Goal: Task Accomplishment & Management: Complete application form

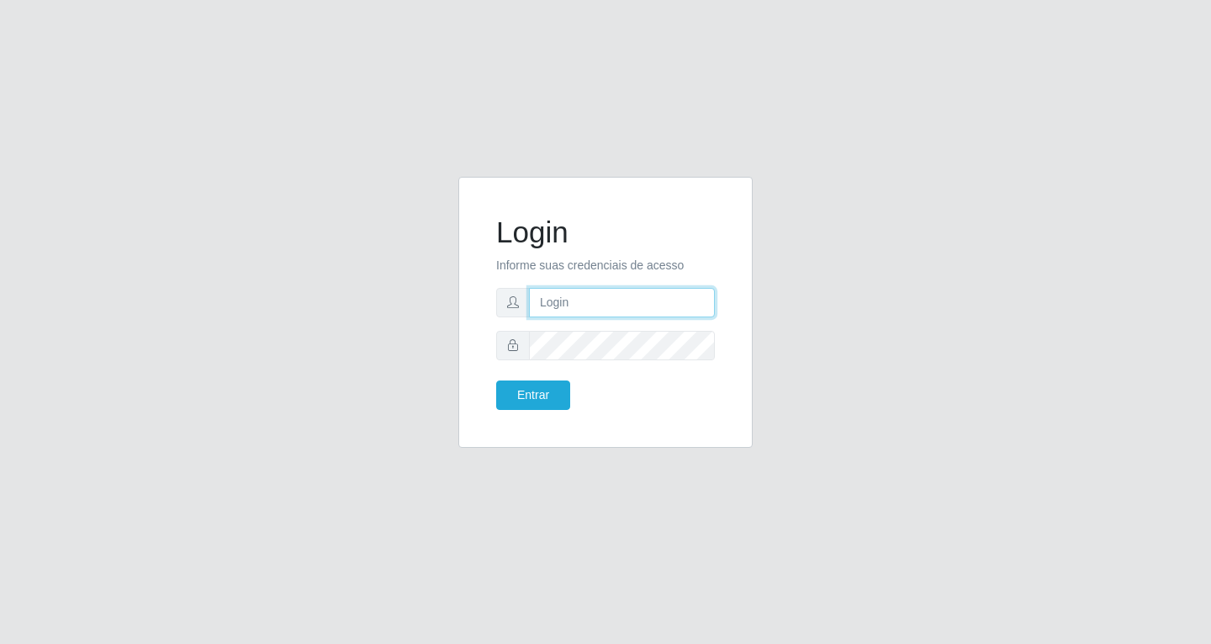
click at [585, 310] on input "text" at bounding box center [622, 302] width 186 height 29
type input "[EMAIL_ADDRESS][DOMAIN_NAME]"
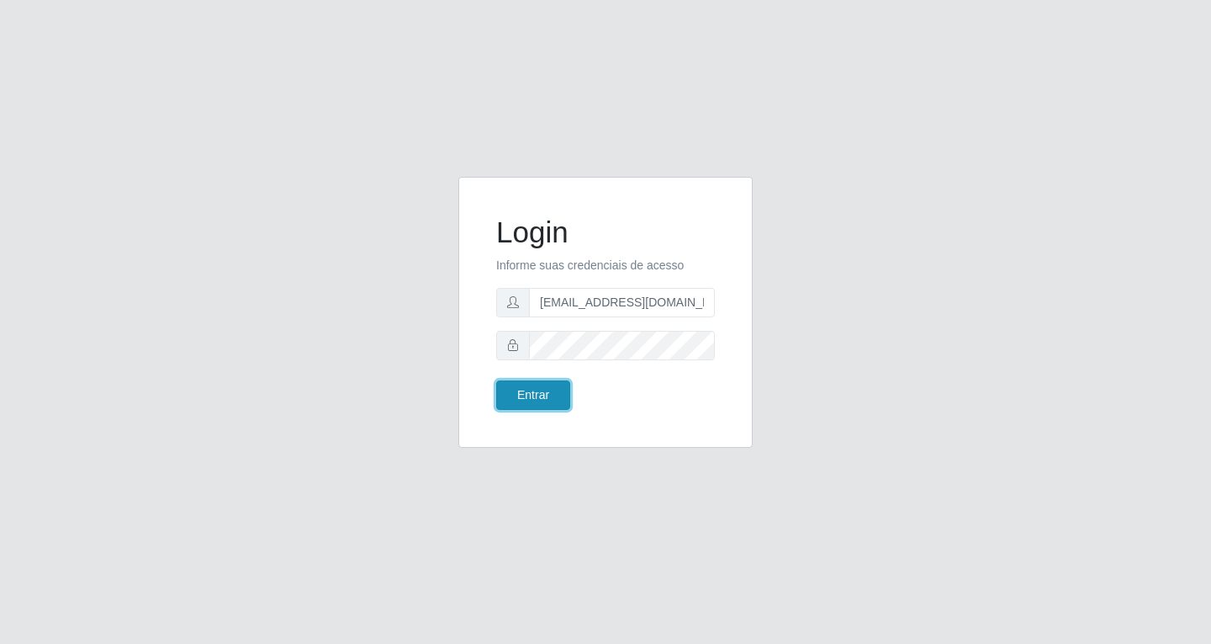
click at [554, 394] on button "Entrar" at bounding box center [533, 394] width 74 height 29
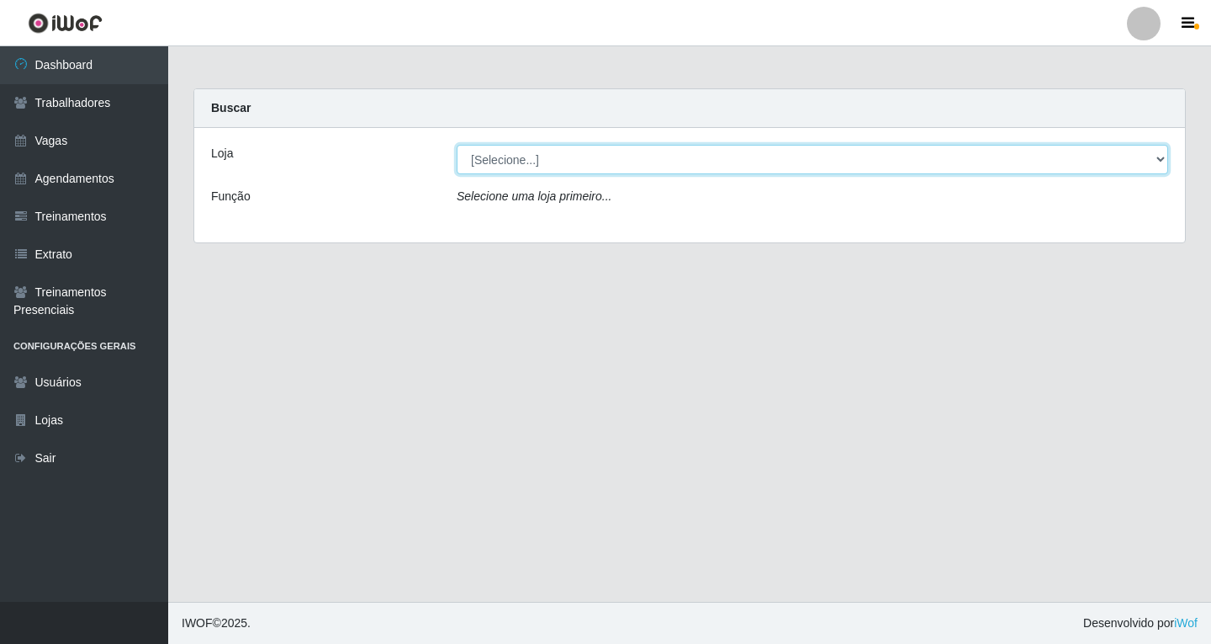
click at [1163, 163] on select "[Selecione...] SuperFácil Atacado - Alto de São Manoel SuperFácil Atacado - Ema…" at bounding box center [813, 159] width 712 height 29
select select "503"
click at [457, 145] on select "[Selecione...] SuperFácil Atacado - Alto de São Manoel SuperFácil Atacado - Ema…" at bounding box center [813, 159] width 712 height 29
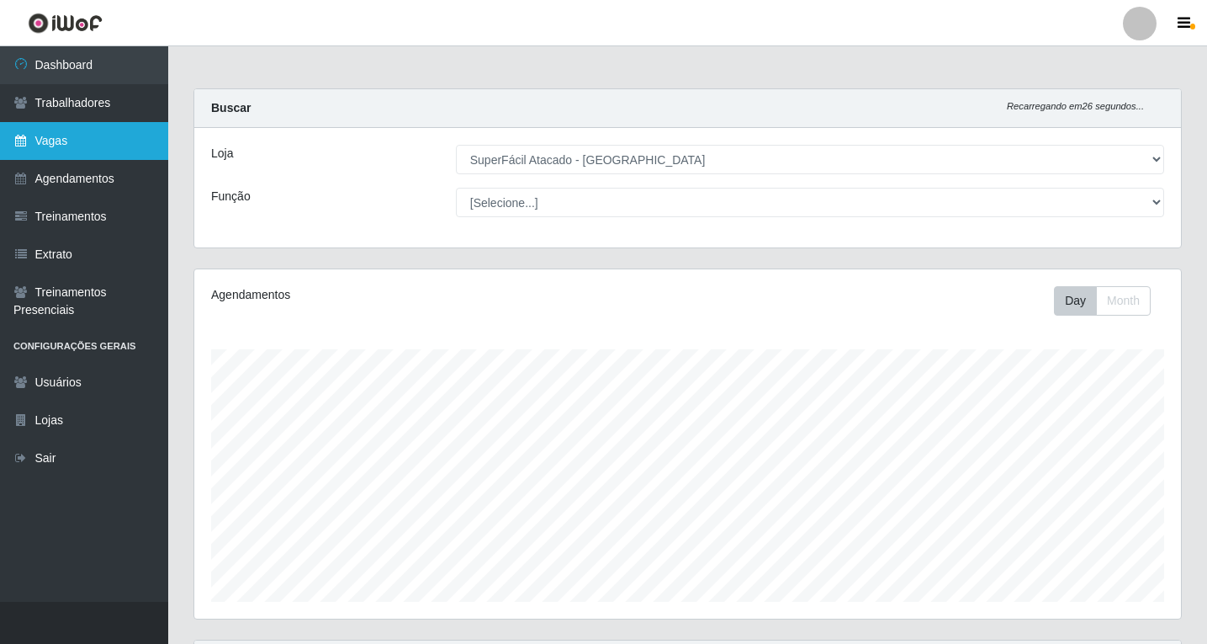
click at [57, 140] on link "Vagas" at bounding box center [84, 141] width 168 height 38
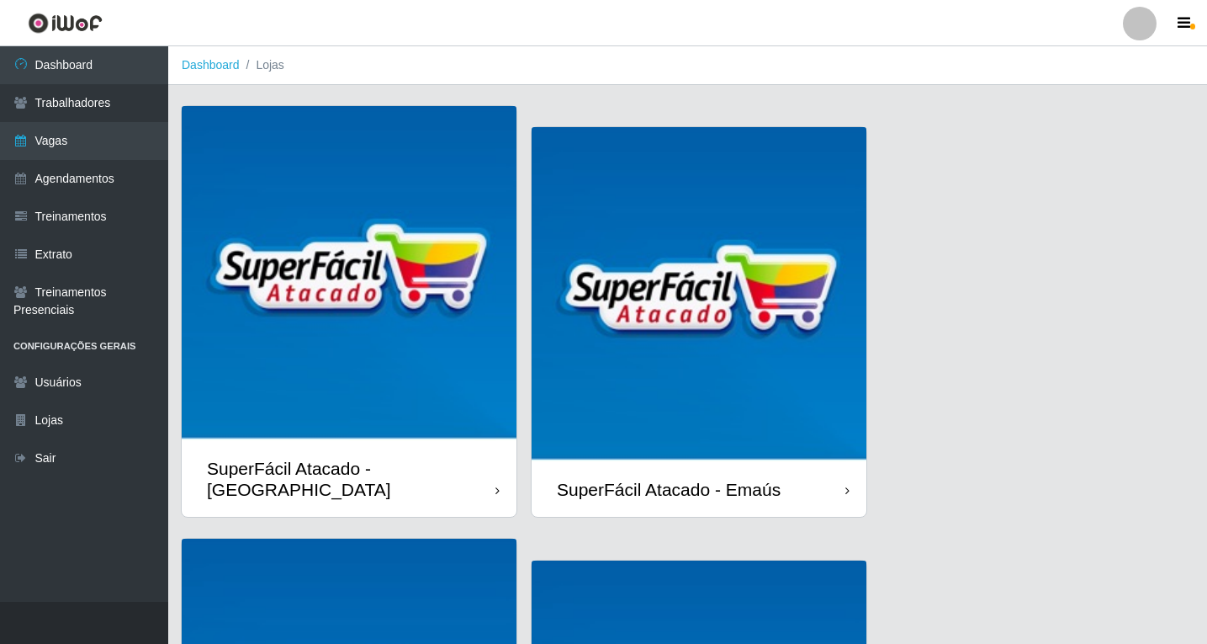
click at [307, 381] on img at bounding box center [349, 273] width 335 height 335
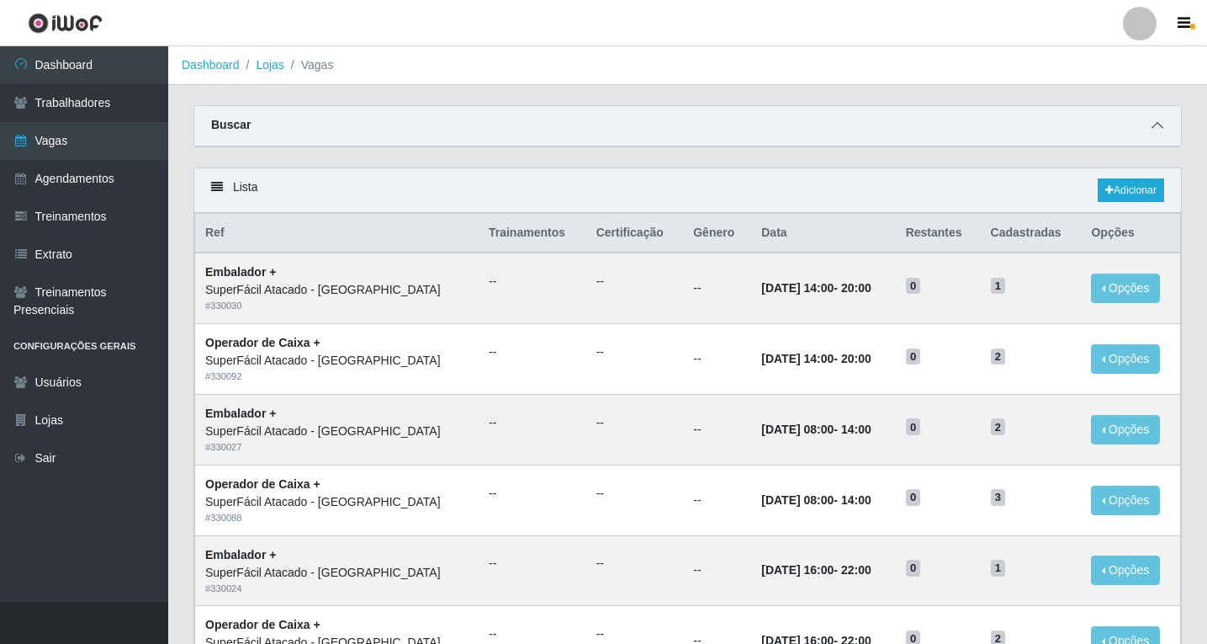
click at [1160, 124] on icon at bounding box center [1158, 125] width 12 height 12
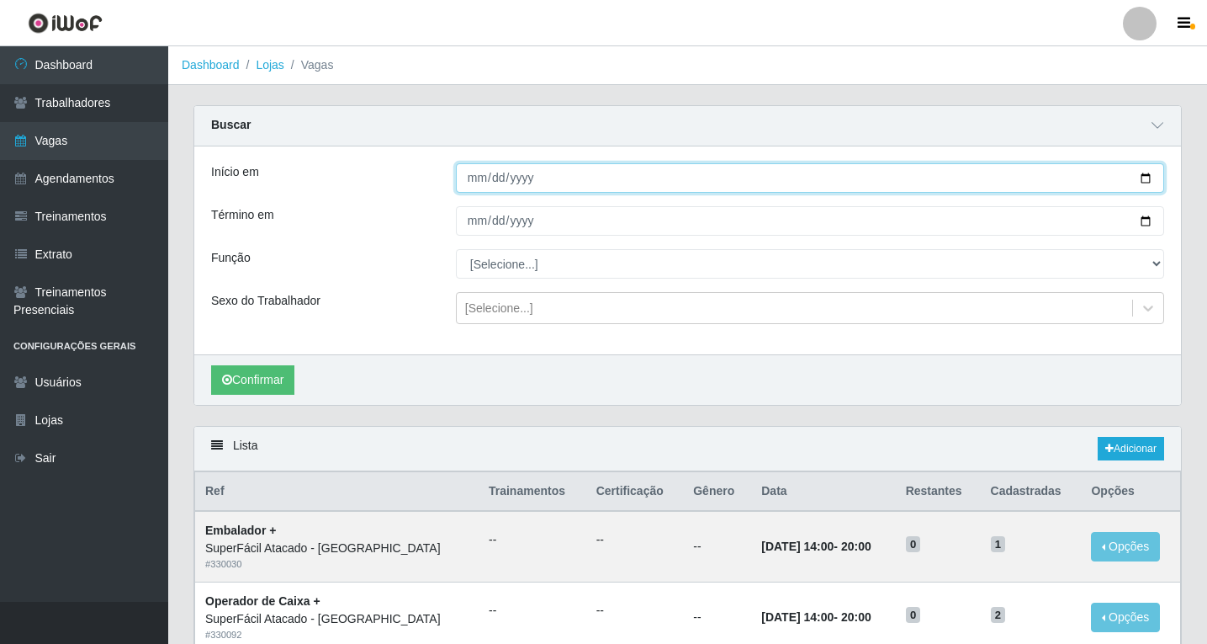
click at [1147, 179] on input "Início em" at bounding box center [810, 177] width 708 height 29
type input "[DATE]"
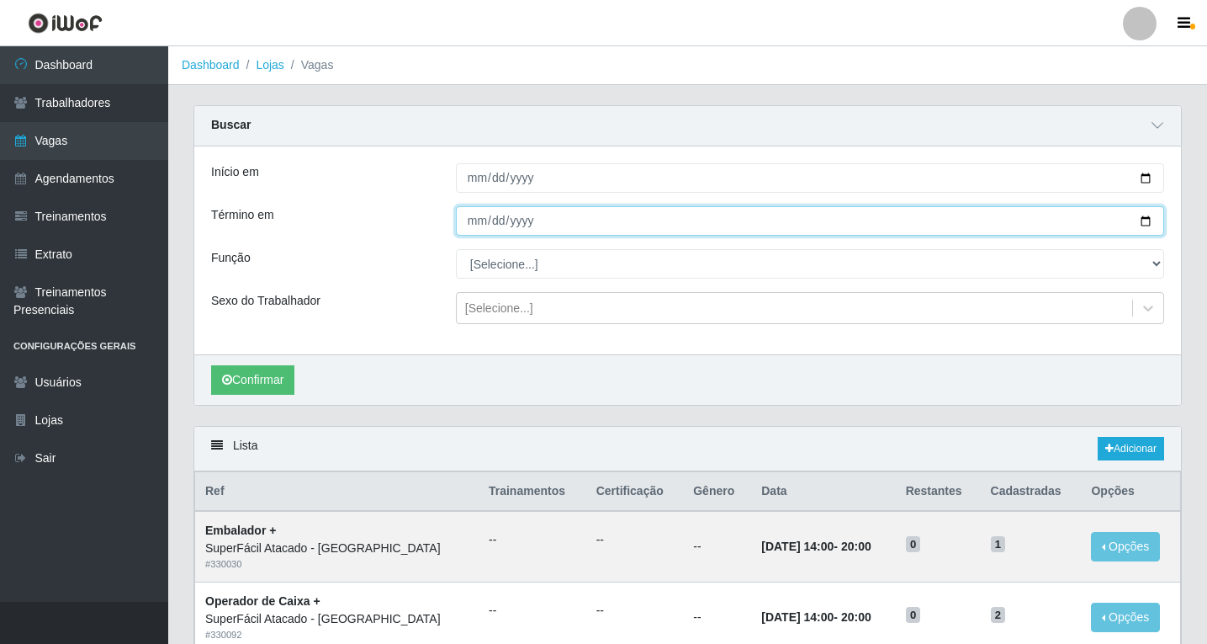
click at [1143, 223] on input "Término em" at bounding box center [810, 220] width 708 height 29
type input "[DATE]"
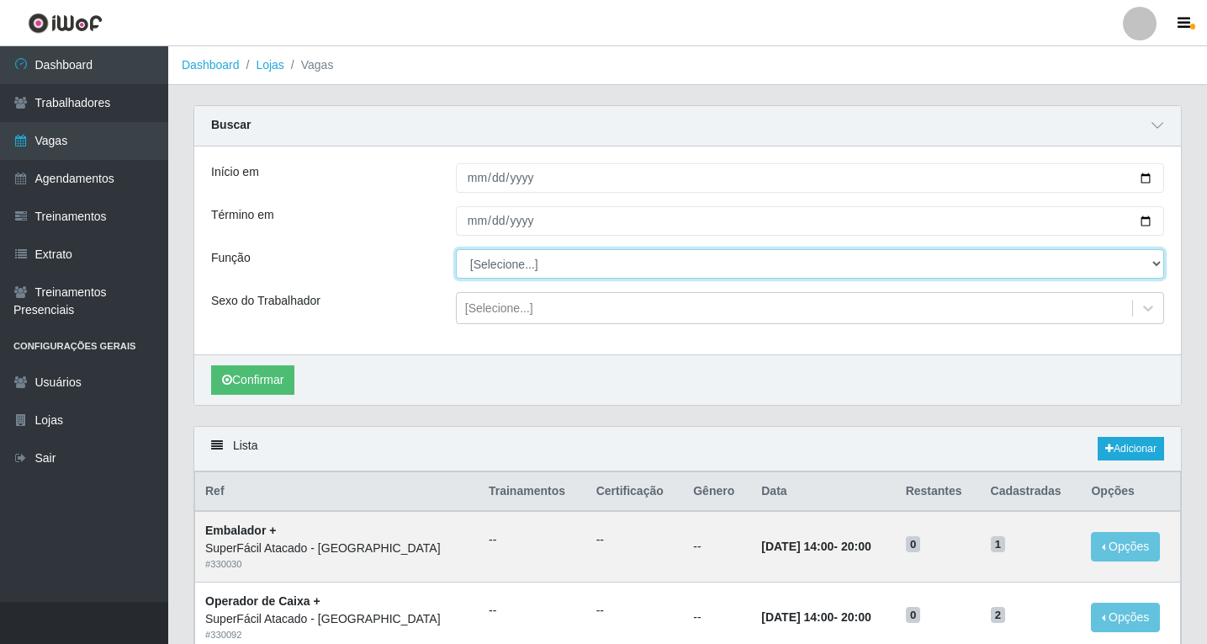
click at [1152, 262] on select "[Selecione...] Embalador Embalador + Embalador ++ Operador de Caixa Operador de…" at bounding box center [810, 263] width 708 height 29
select select "22"
click at [456, 250] on select "[Selecione...] Embalador Embalador + Embalador ++ Operador de Caixa Operador de…" at bounding box center [810, 263] width 708 height 29
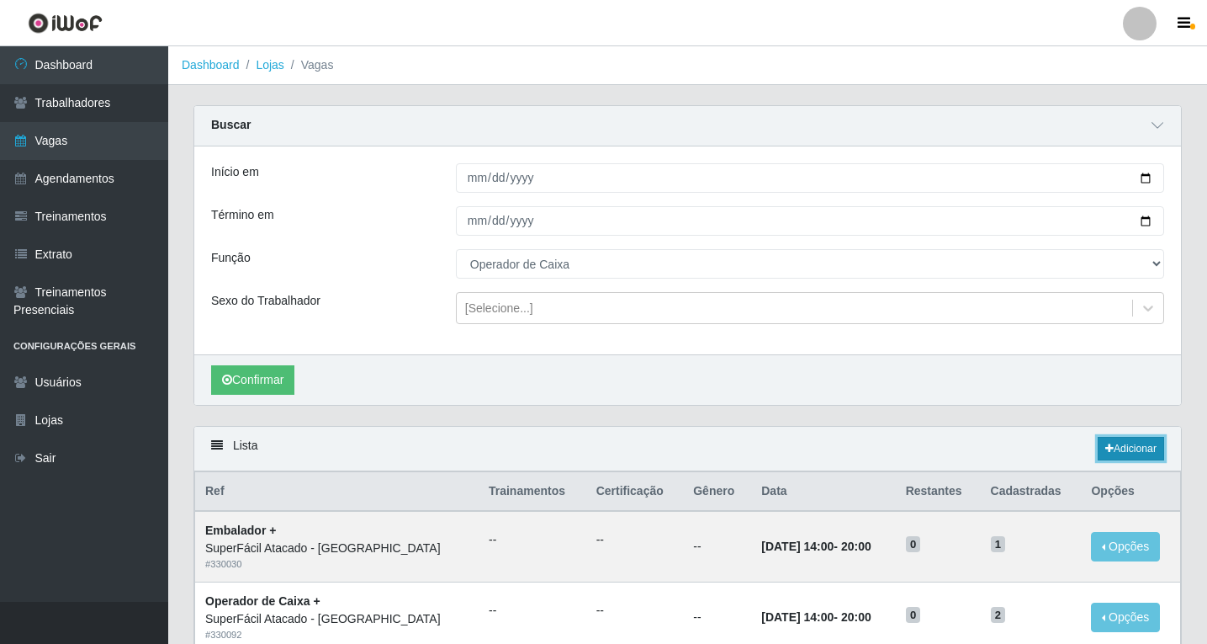
click at [1150, 447] on link "Adicionar" at bounding box center [1131, 449] width 66 height 24
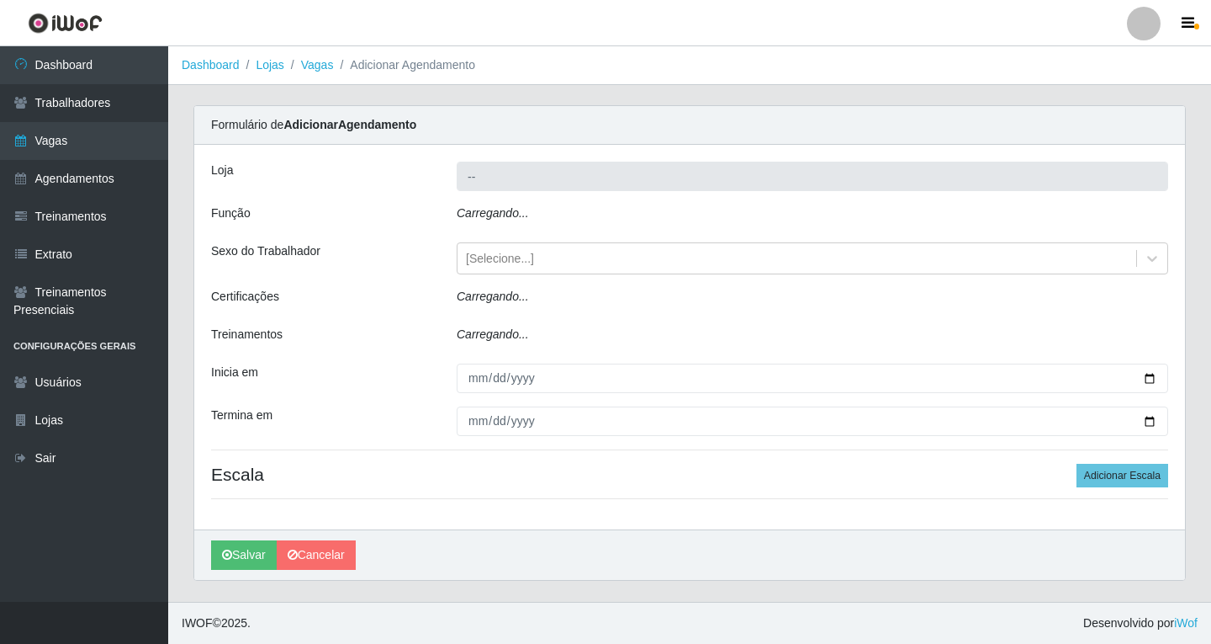
type input "SuperFácil Atacado - [GEOGRAPHIC_DATA]"
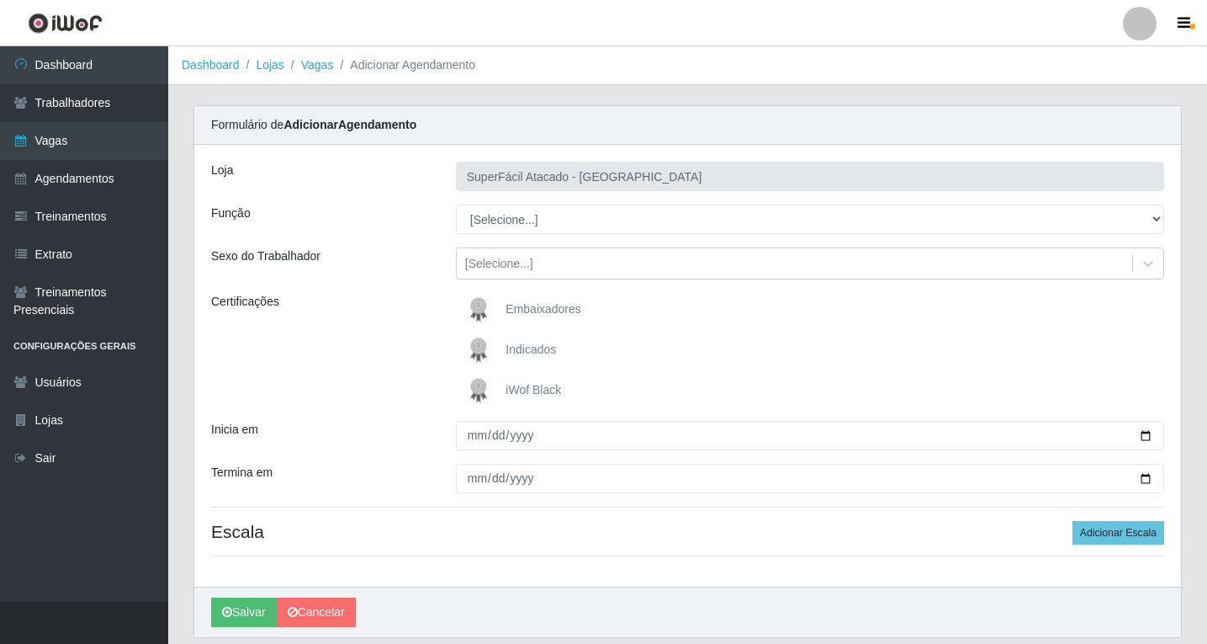
click at [523, 379] on label "iWof Black" at bounding box center [511, 391] width 99 height 34
click at [0, 0] on input "iWof Black" at bounding box center [0, 0] width 0 height 0
click at [45, 147] on link "Vagas" at bounding box center [84, 141] width 168 height 38
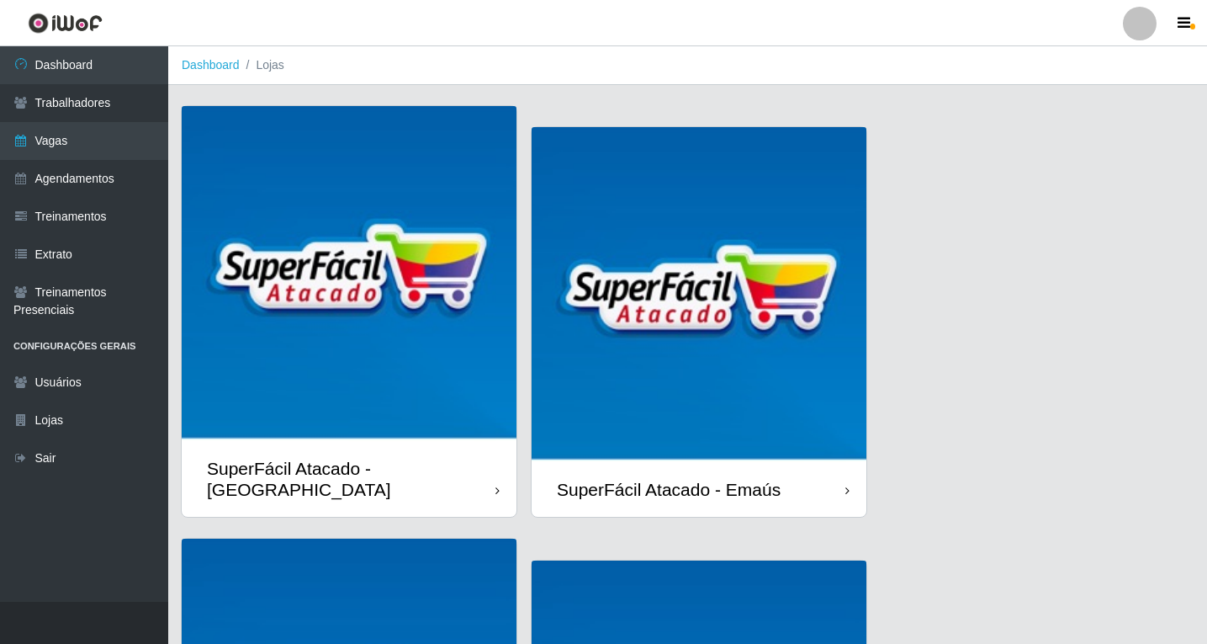
click at [369, 379] on img at bounding box center [349, 273] width 335 height 335
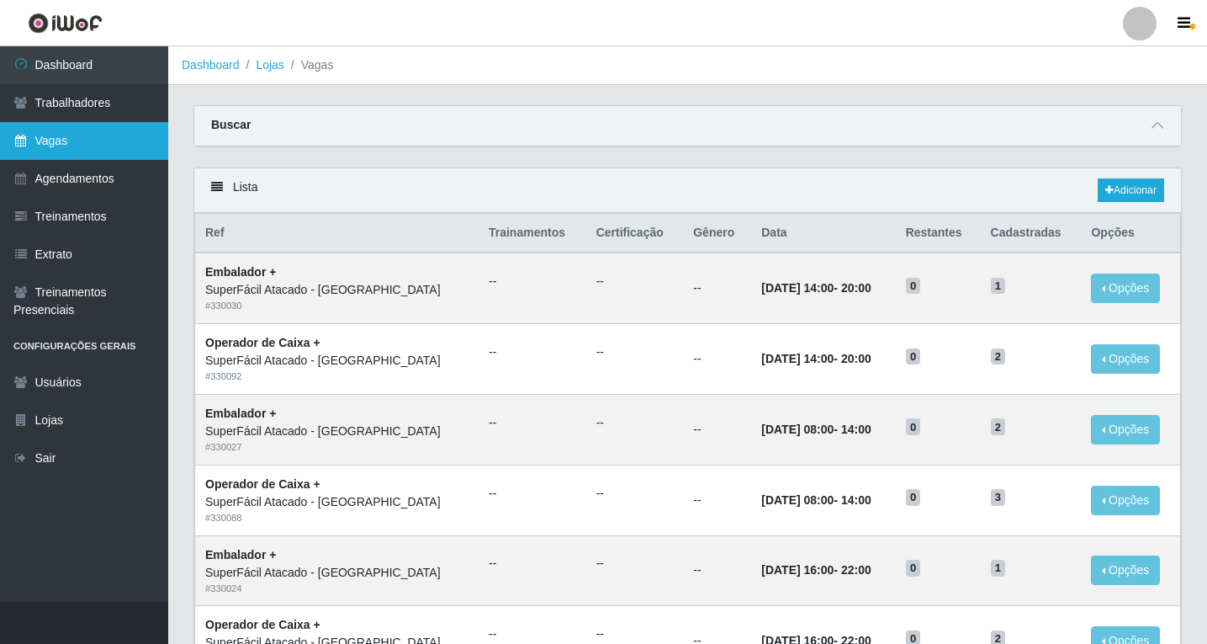
click at [54, 148] on link "Vagas" at bounding box center [84, 141] width 168 height 38
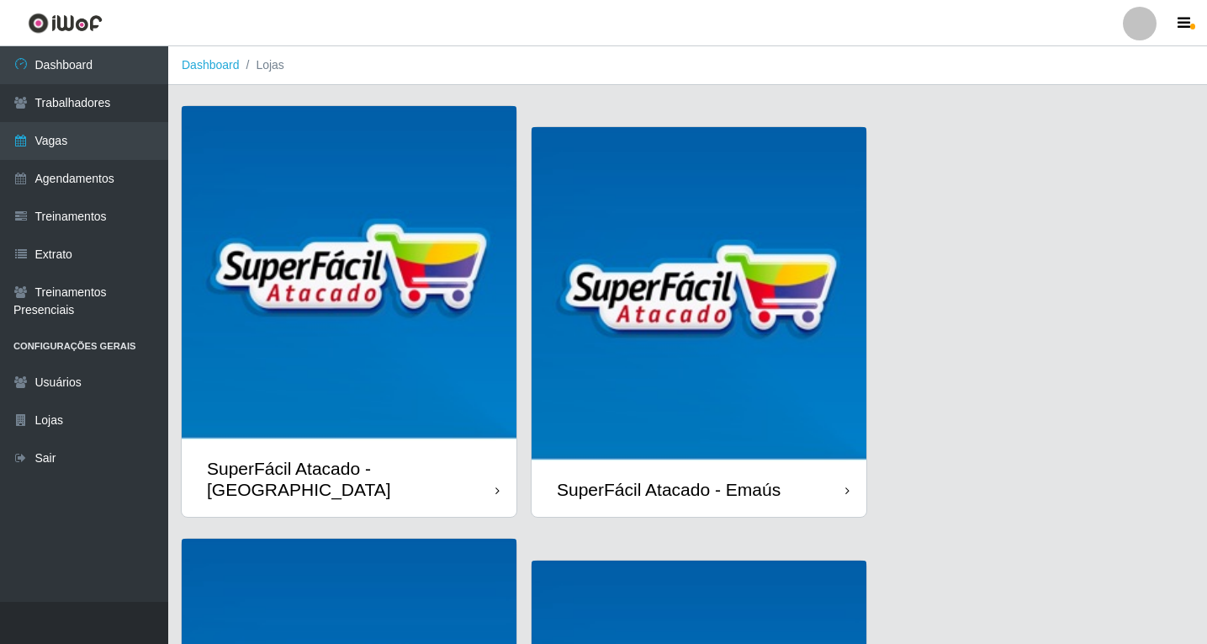
click at [397, 344] on img at bounding box center [349, 273] width 335 height 335
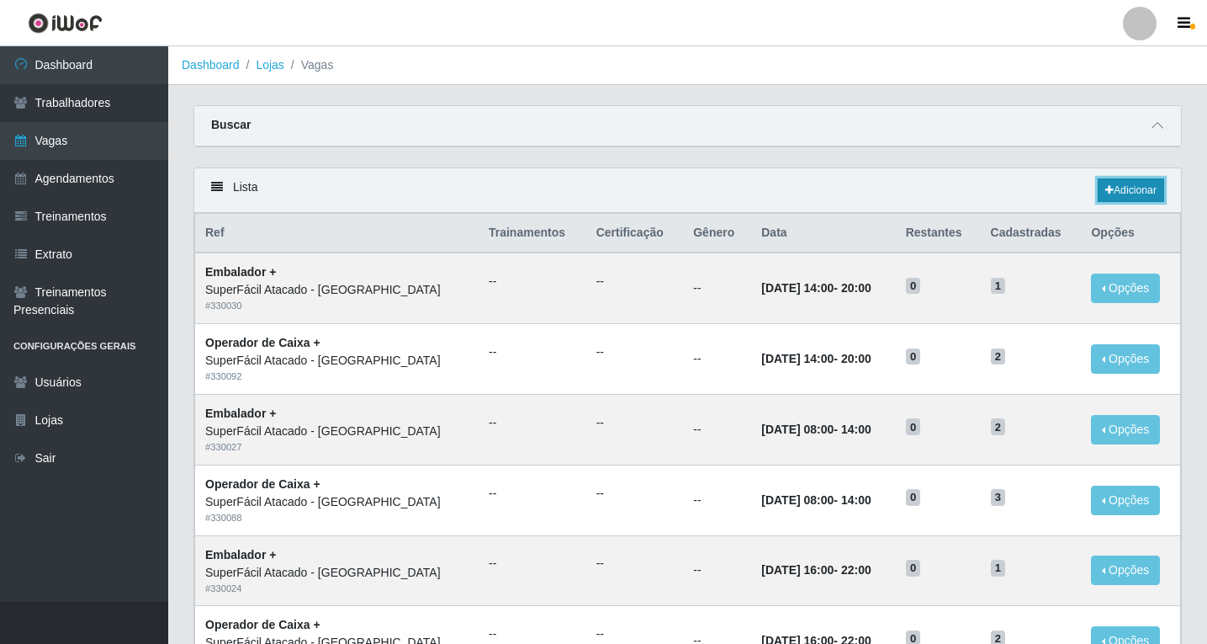
click at [1150, 190] on link "Adicionar" at bounding box center [1131, 190] width 66 height 24
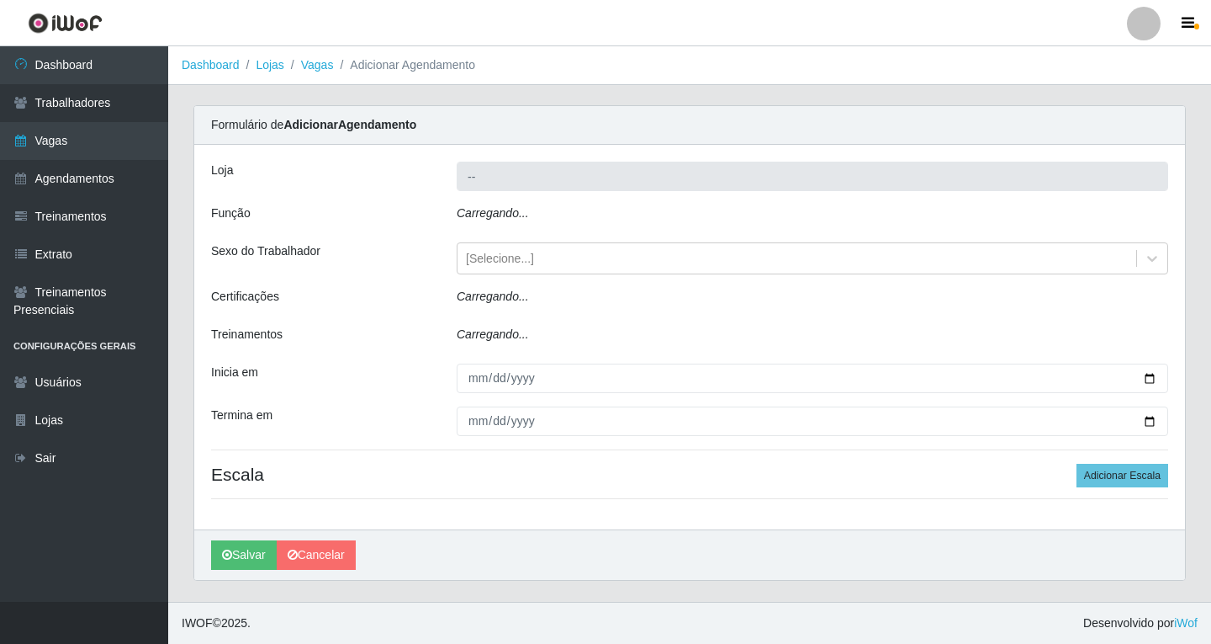
type input "SuperFácil Atacado - [GEOGRAPHIC_DATA]"
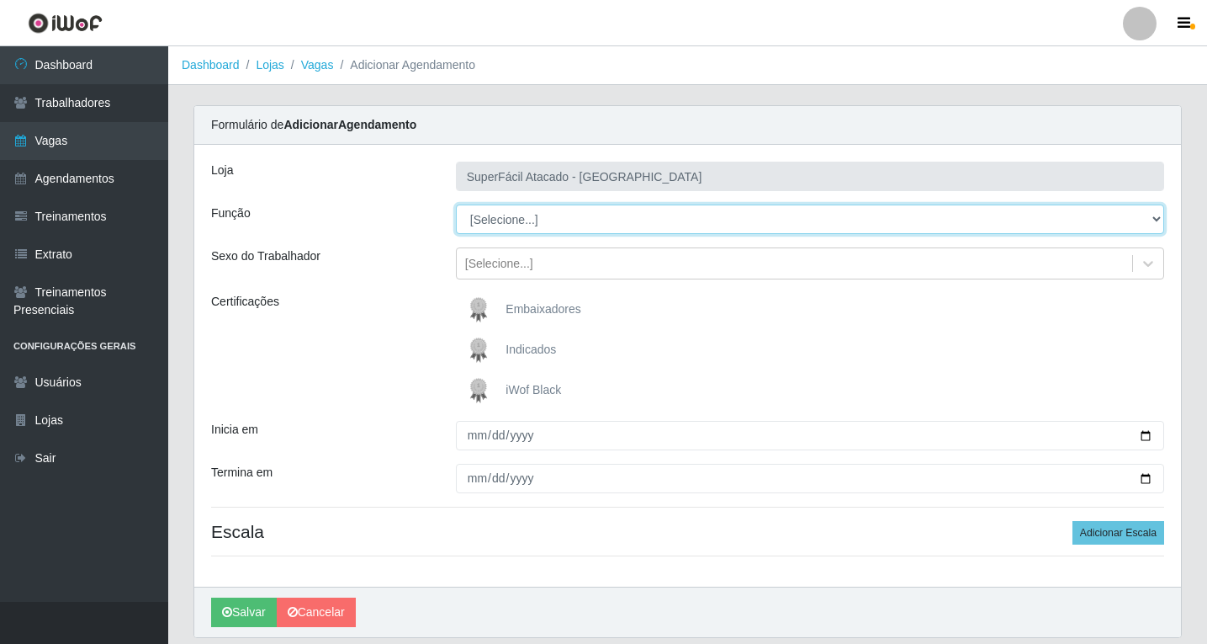
click at [1153, 218] on select "[Selecione...] Embalador Embalador + Embalador ++ Operador de Caixa Operador de…" at bounding box center [810, 218] width 708 height 29
select select "22"
click at [456, 204] on select "[Selecione...] Embalador Embalador + Embalador ++ Operador de Caixa Operador de…" at bounding box center [810, 218] width 708 height 29
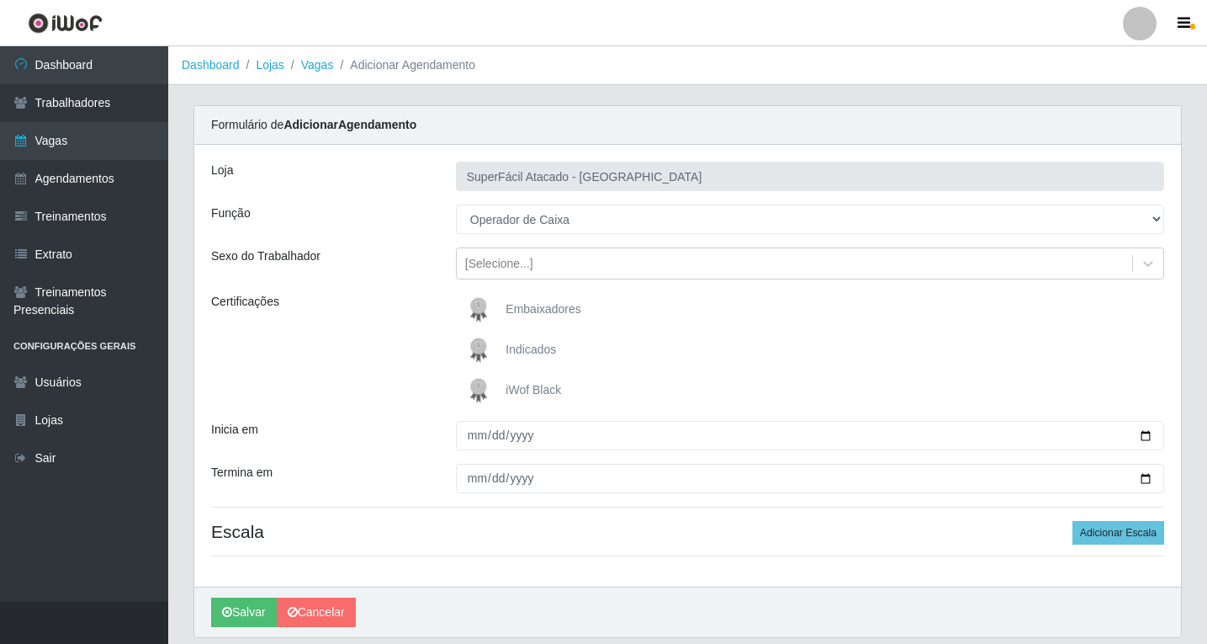
click at [538, 391] on span "iWof Black" at bounding box center [534, 389] width 56 height 13
click at [0, 0] on input "iWof Black" at bounding box center [0, 0] width 0 height 0
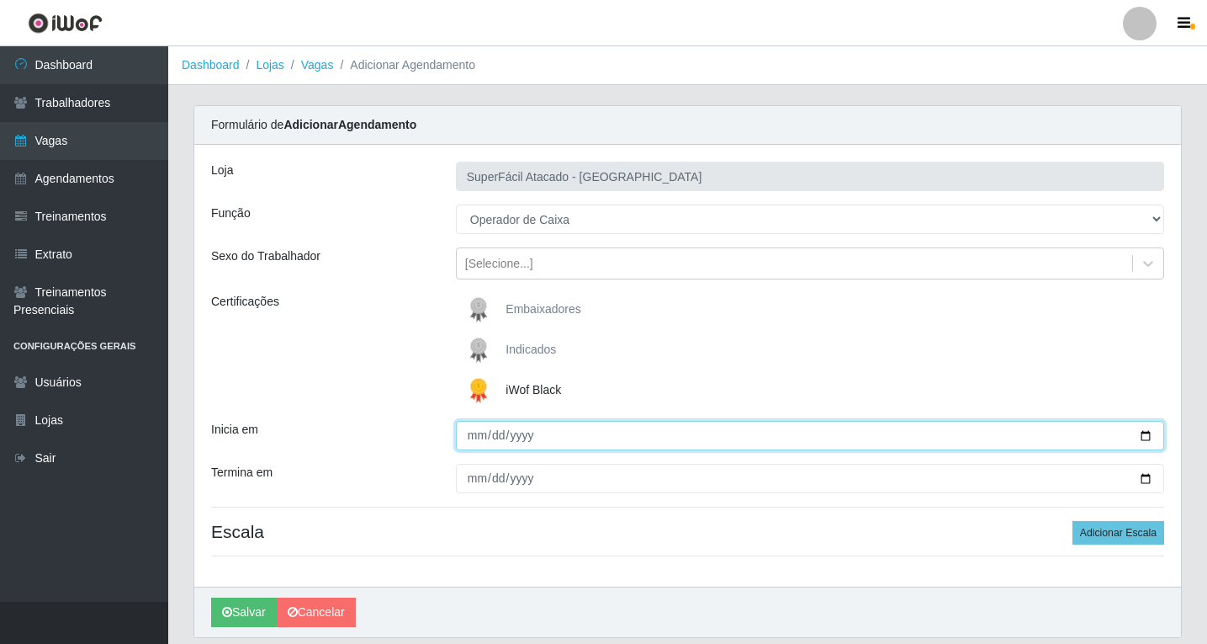
click at [1143, 436] on input "Inicia em" at bounding box center [810, 435] width 708 height 29
type input "[DATE]"
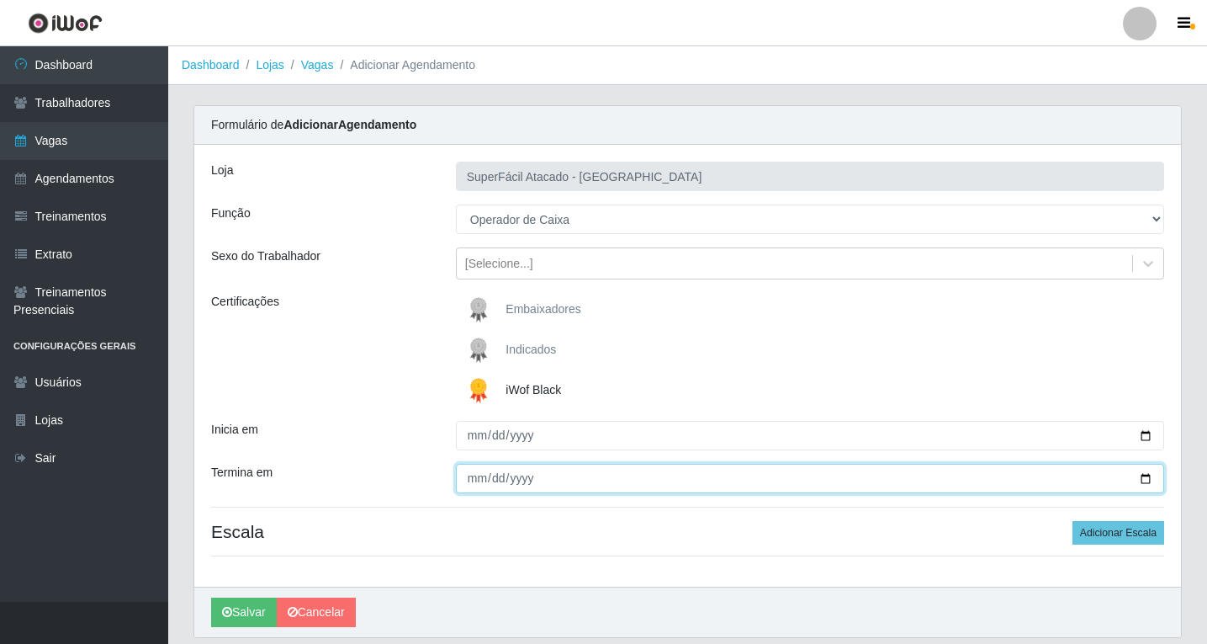
click at [1149, 480] on input "Termina em" at bounding box center [810, 478] width 708 height 29
type input "[DATE]"
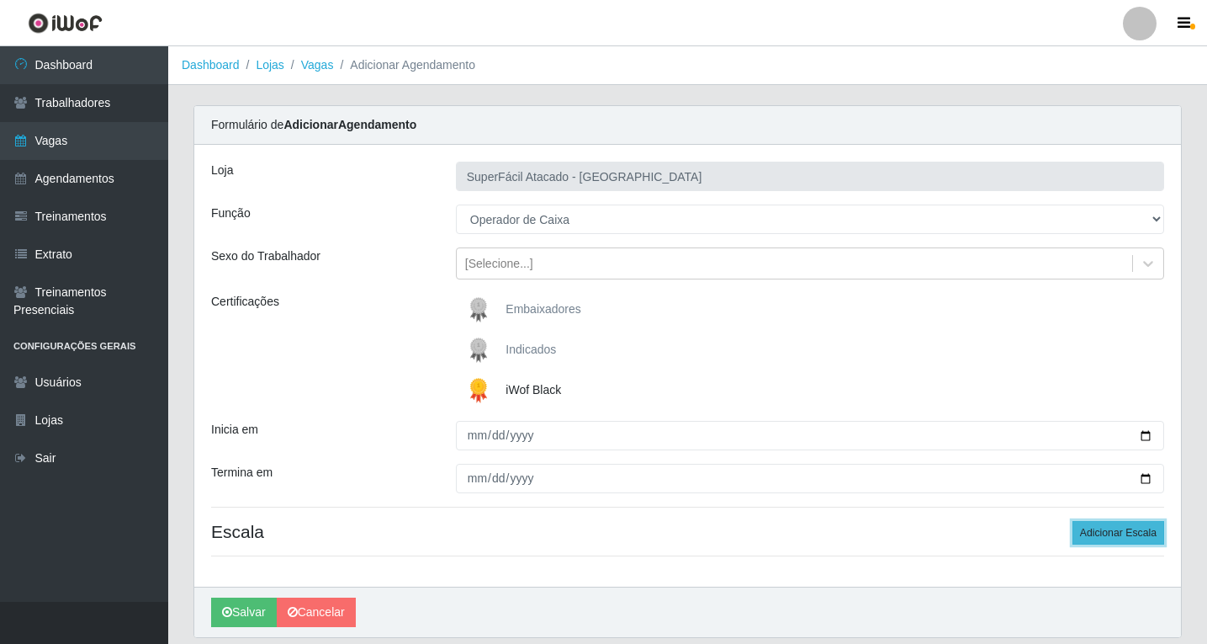
click at [1133, 533] on button "Adicionar Escala" at bounding box center [1119, 533] width 92 height 24
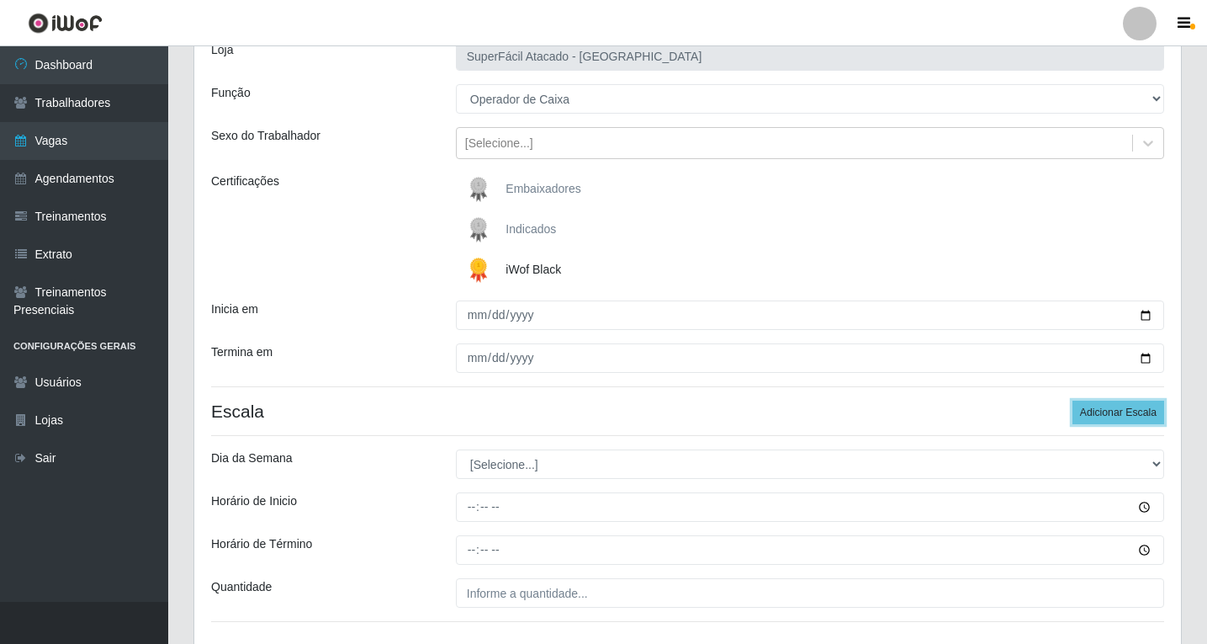
scroll to position [242, 0]
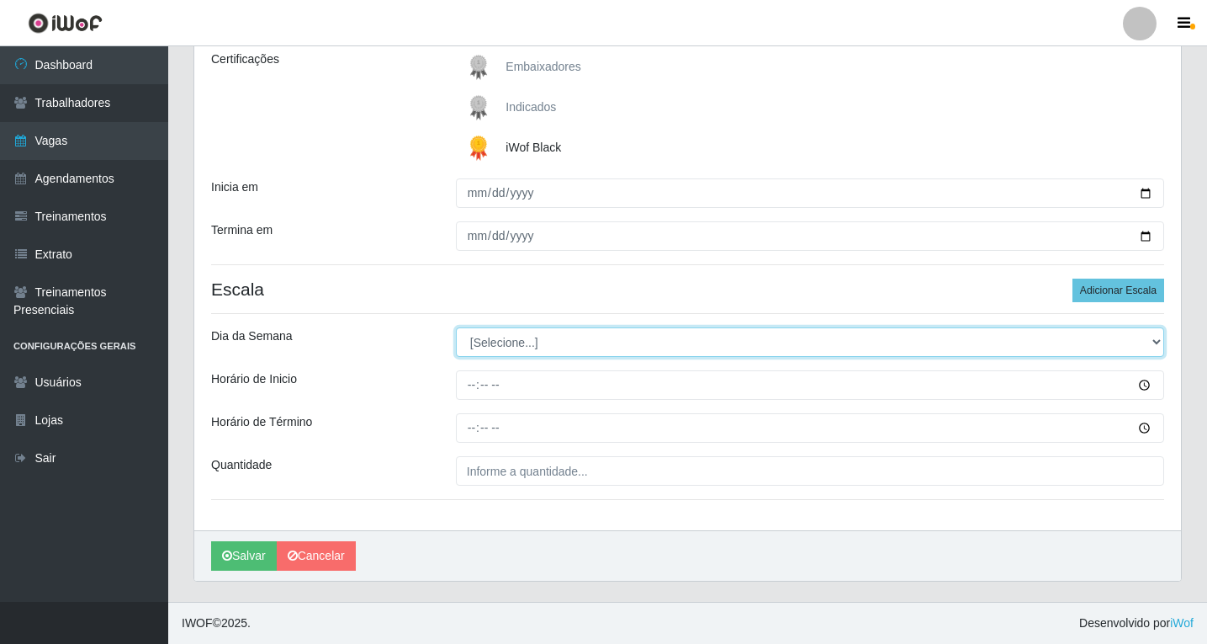
click at [1156, 346] on select "[Selecione...] Segunda Terça Quarta Quinta Sexta Sábado Domingo" at bounding box center [810, 341] width 708 height 29
select select "4"
click at [456, 327] on select "[Selecione...] Segunda Terça Quarta Quinta Sexta Sábado Domingo" at bounding box center [810, 341] width 708 height 29
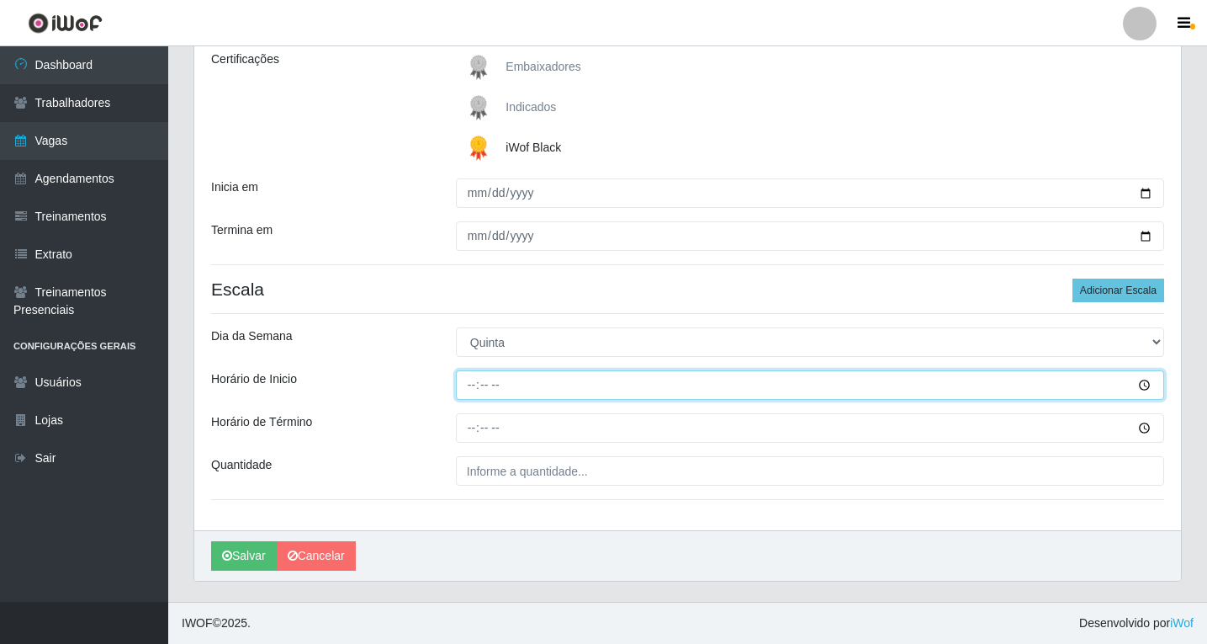
click at [465, 387] on input "Horário de Inicio" at bounding box center [810, 384] width 708 height 29
type input "08:00"
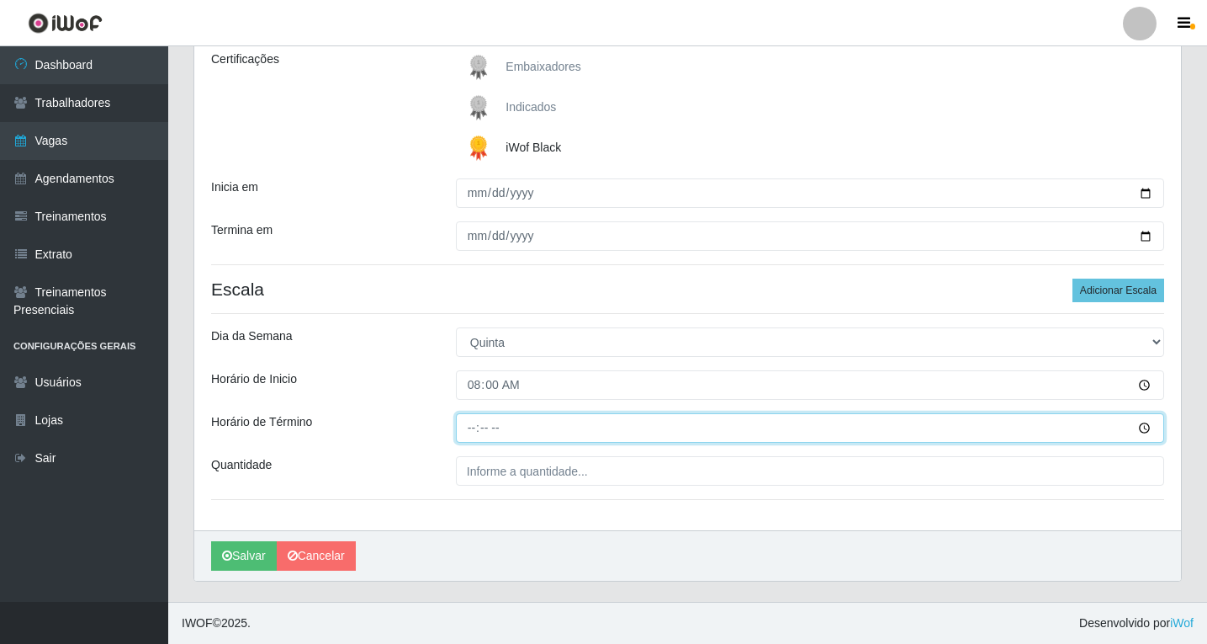
click at [469, 426] on input "Horário de Término" at bounding box center [810, 427] width 708 height 29
type input "14:00"
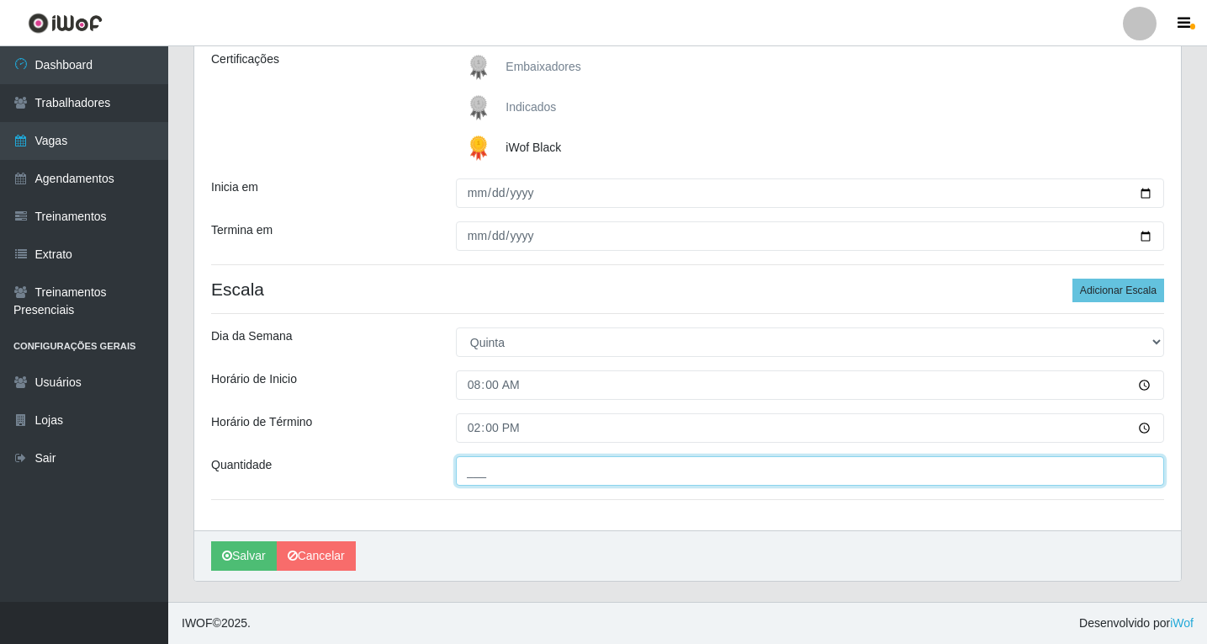
click at [522, 473] on input "___" at bounding box center [810, 470] width 708 height 29
type input "06_"
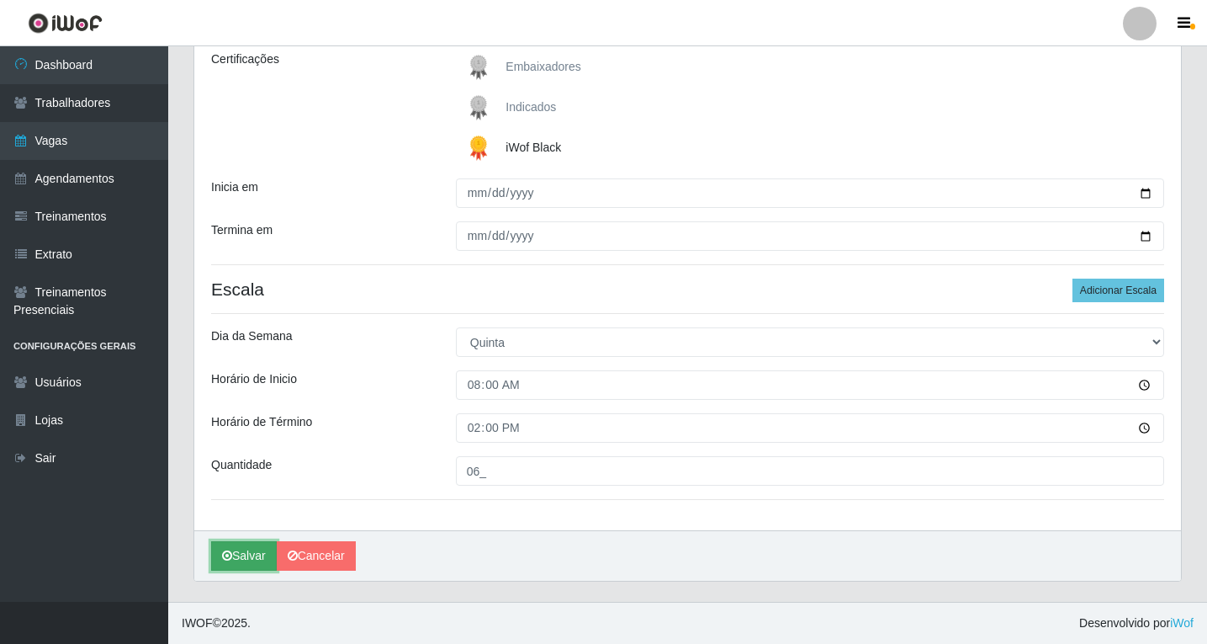
click at [248, 558] on button "Salvar" at bounding box center [244, 555] width 66 height 29
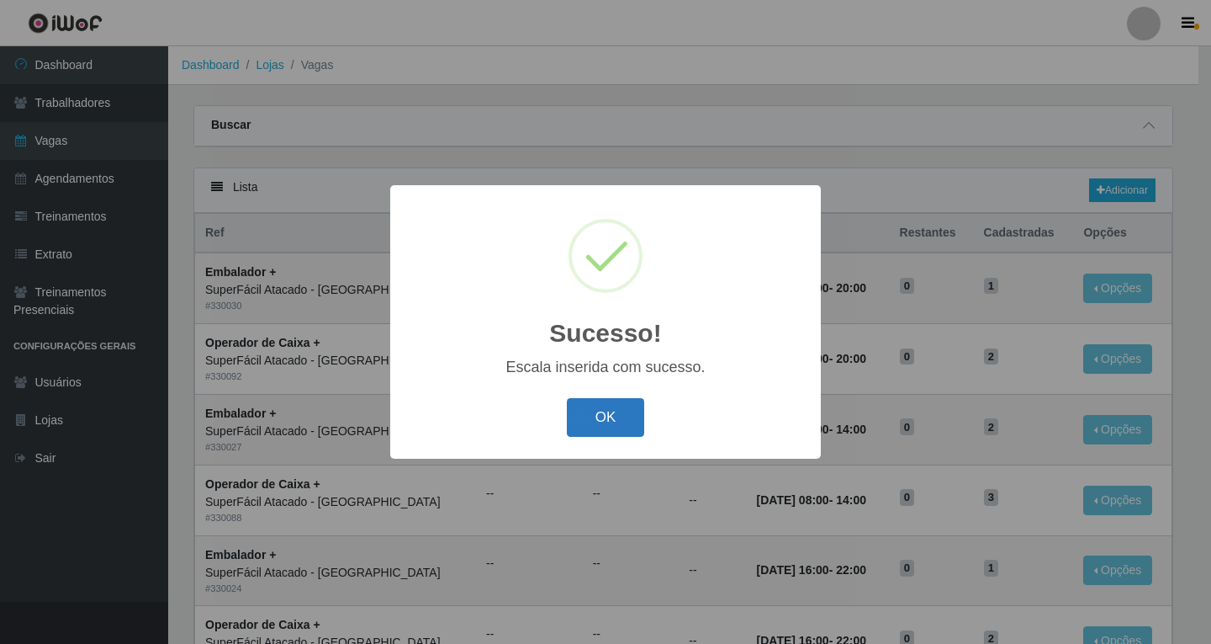
click at [582, 421] on button "OK" at bounding box center [606, 418] width 78 height 40
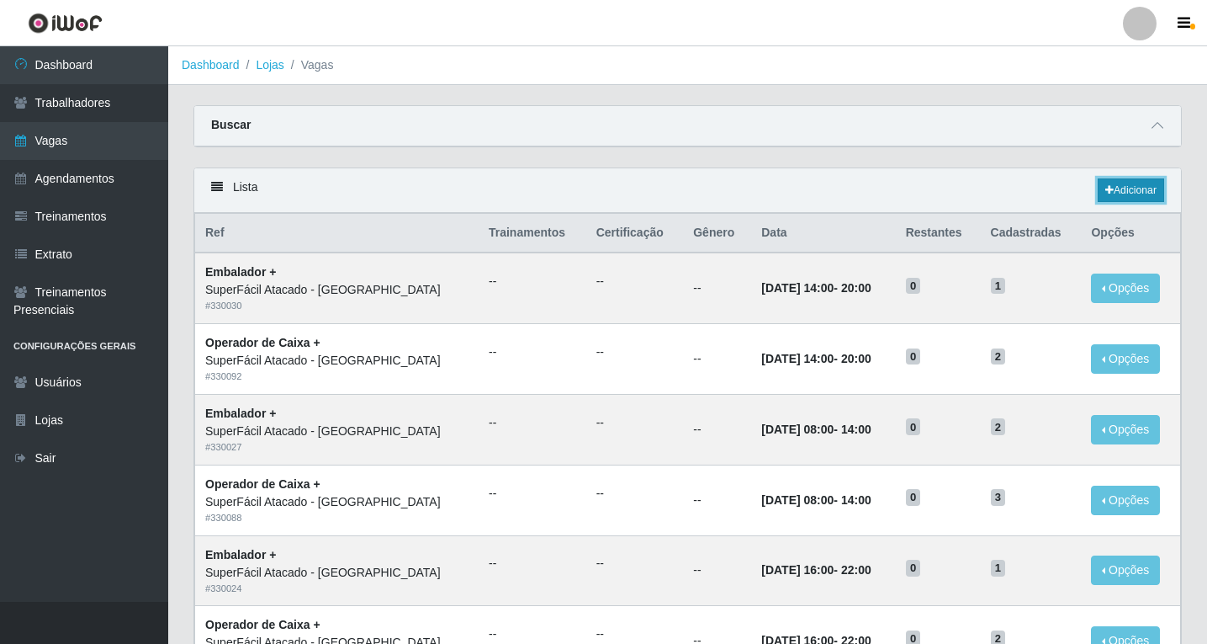
click at [1133, 183] on link "Adicionar" at bounding box center [1131, 190] width 66 height 24
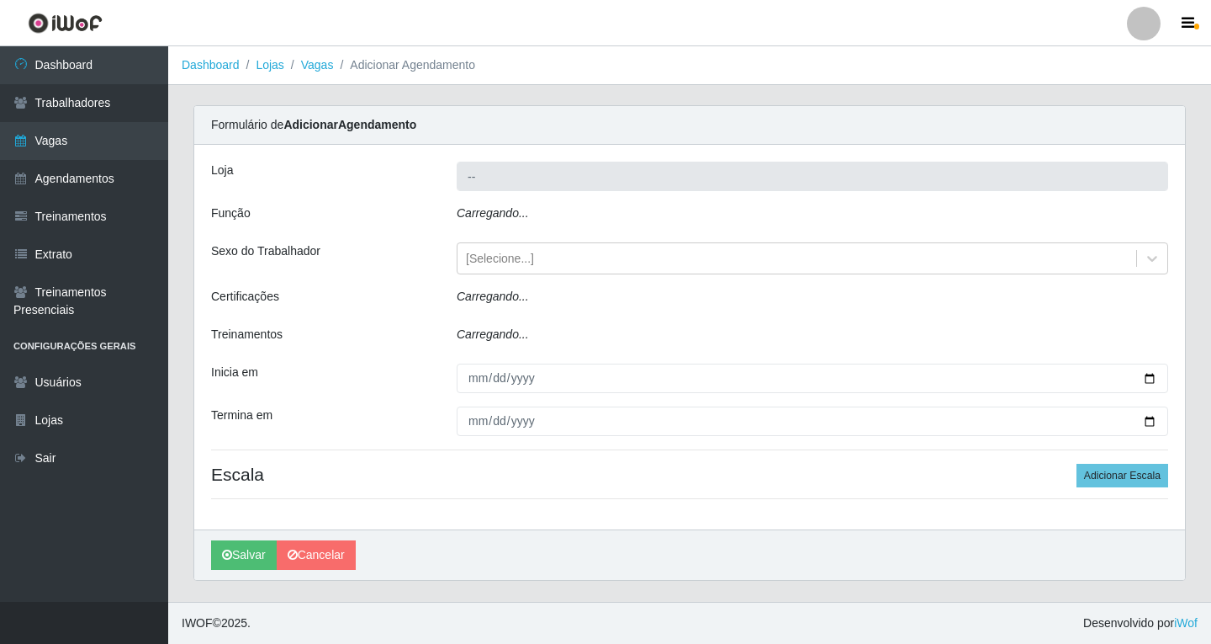
type input "SuperFácil Atacado - [GEOGRAPHIC_DATA]"
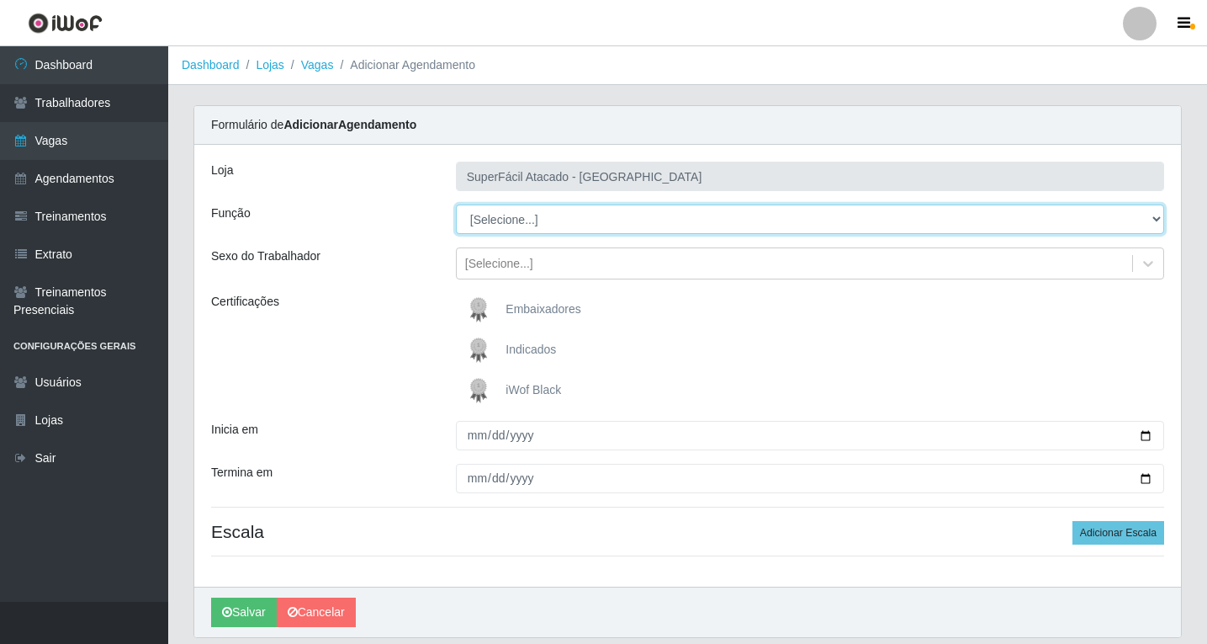
click at [1153, 220] on select "[Selecione...] Embalador Embalador + Embalador ++ Operador de Caixa Operador de…" at bounding box center [810, 218] width 708 height 29
select select "22"
click at [456, 204] on select "[Selecione...] Embalador Embalador + Embalador ++ Operador de Caixa Operador de…" at bounding box center [810, 218] width 708 height 29
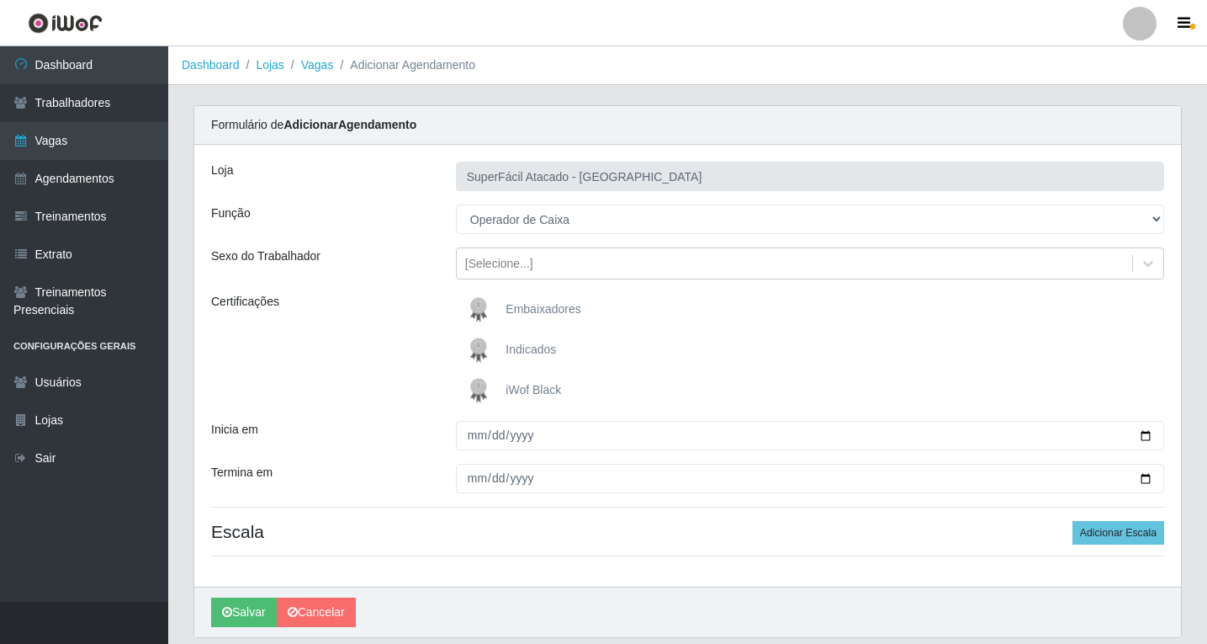
click at [517, 390] on span "iWof Black" at bounding box center [534, 389] width 56 height 13
click at [0, 0] on input "iWof Black" at bounding box center [0, 0] width 0 height 0
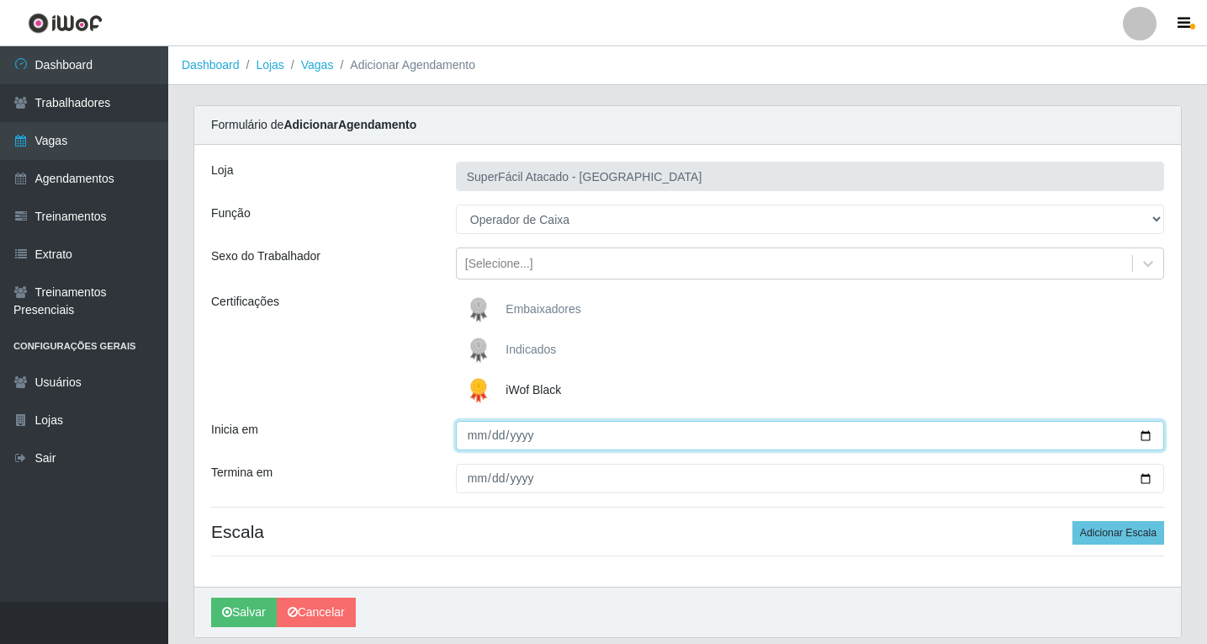
click at [1142, 442] on input "Inicia em" at bounding box center [810, 435] width 708 height 29
type input "[DATE]"
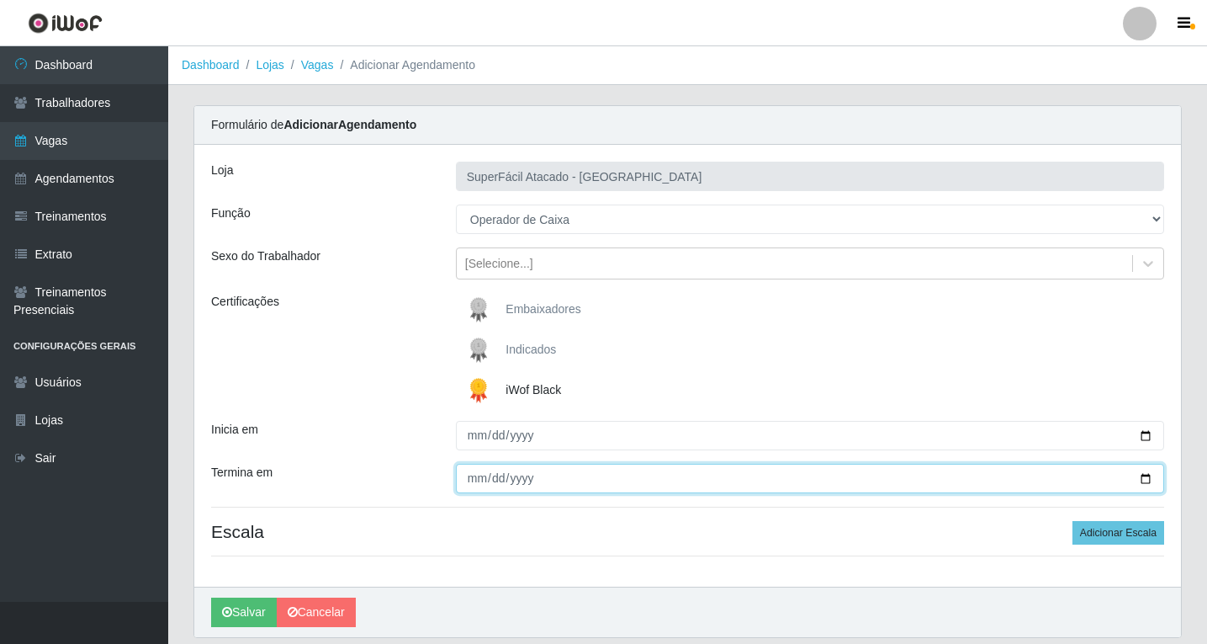
click at [477, 478] on input "Termina em" at bounding box center [810, 478] width 708 height 29
click at [1152, 480] on input "Termina em" at bounding box center [810, 478] width 708 height 29
type input "[DATE]"
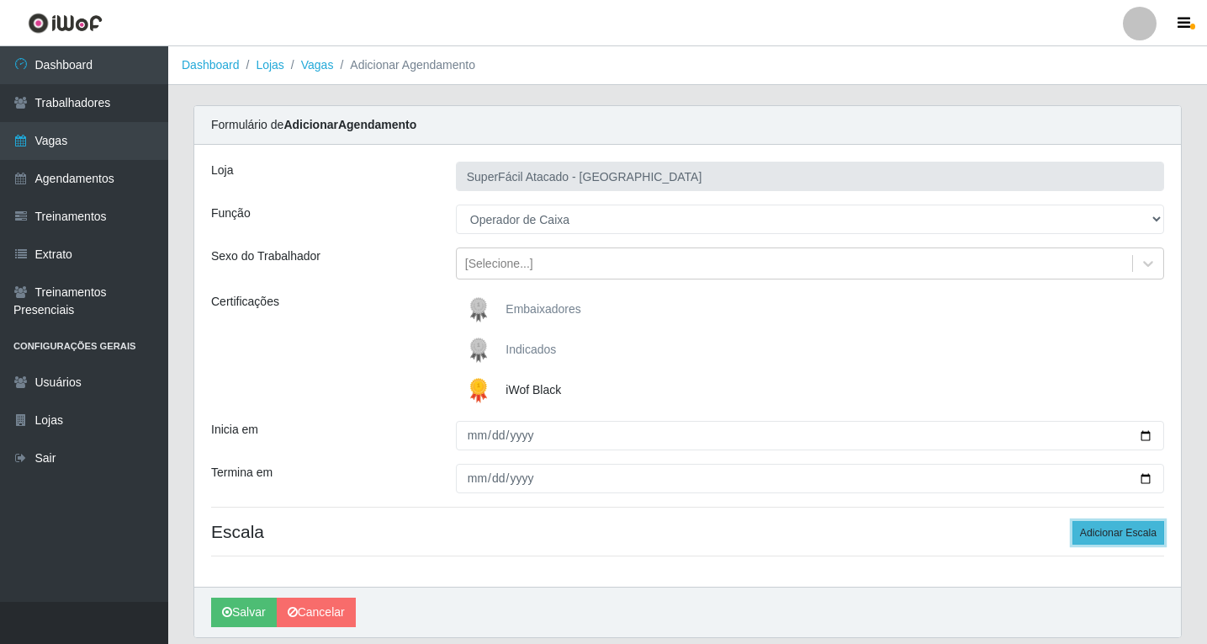
click at [1148, 532] on button "Adicionar Escala" at bounding box center [1119, 533] width 92 height 24
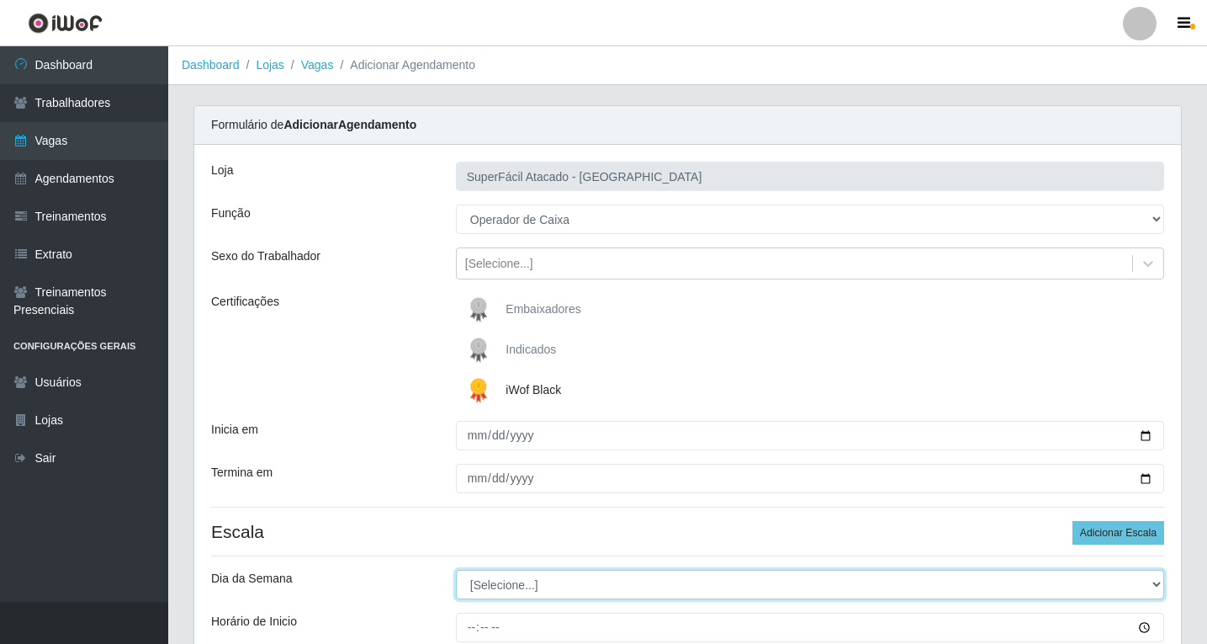
click at [1155, 580] on select "[Selecione...] Segunda Terça Quarta Quinta Sexta Sábado Domingo" at bounding box center [810, 584] width 708 height 29
select select "4"
click at [456, 570] on select "[Selecione...] Segunda Terça Quarta Quinta Sexta Sábado Domingo" at bounding box center [810, 584] width 708 height 29
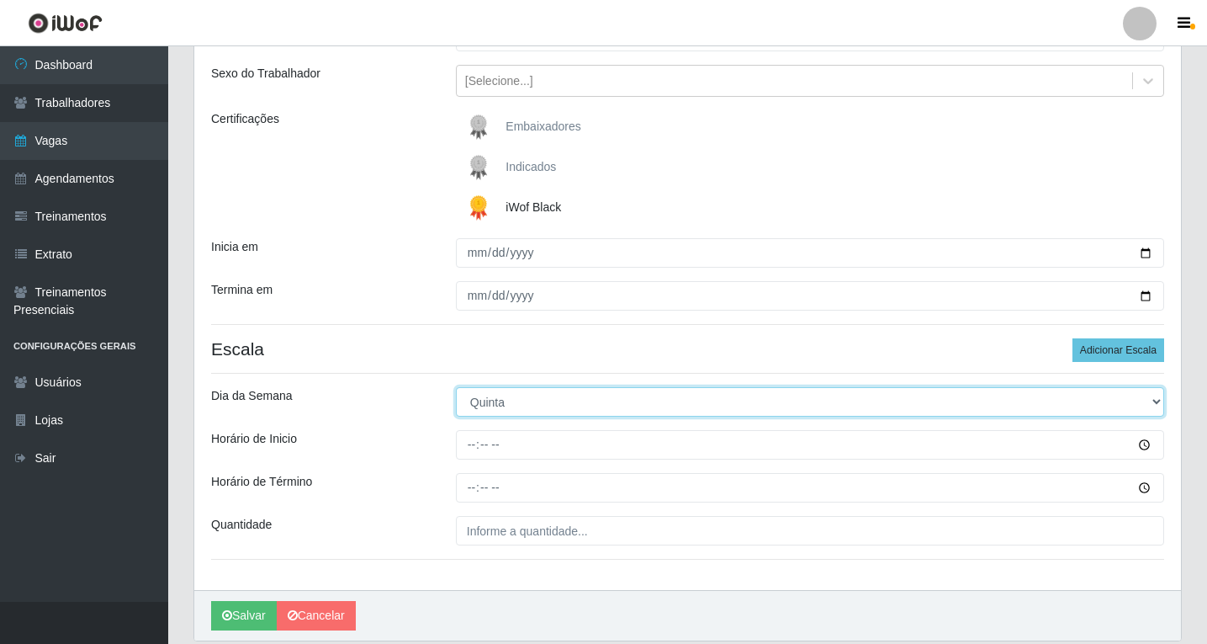
scroll to position [242, 0]
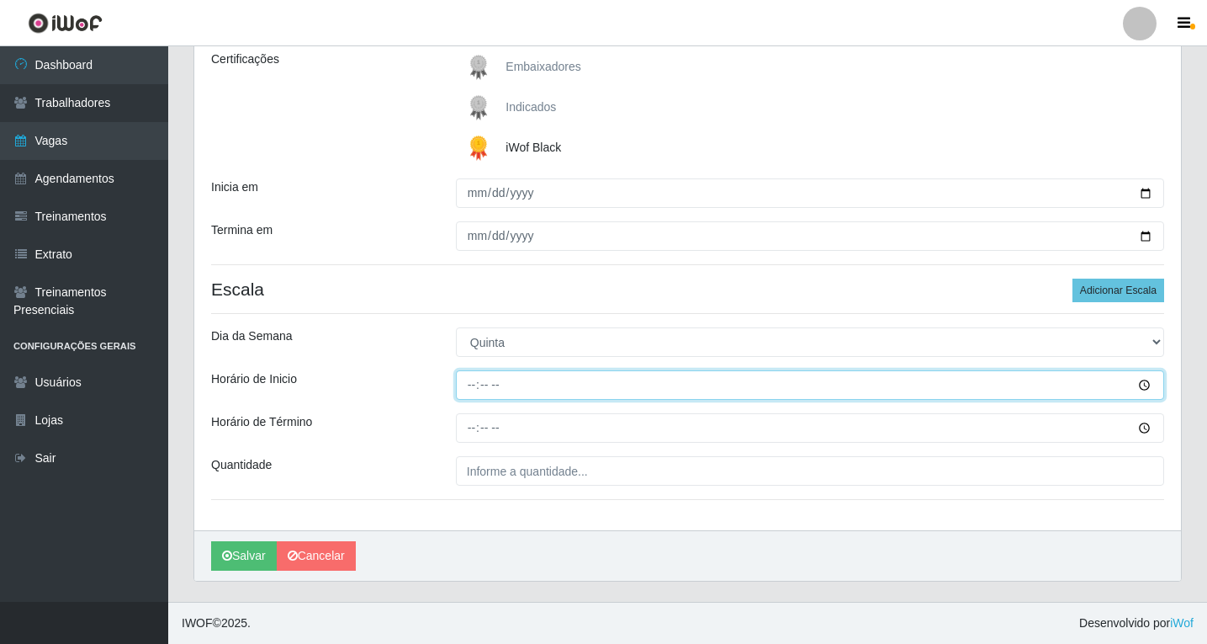
click at [470, 385] on input "Horário de Inicio" at bounding box center [810, 384] width 708 height 29
type input "11:00"
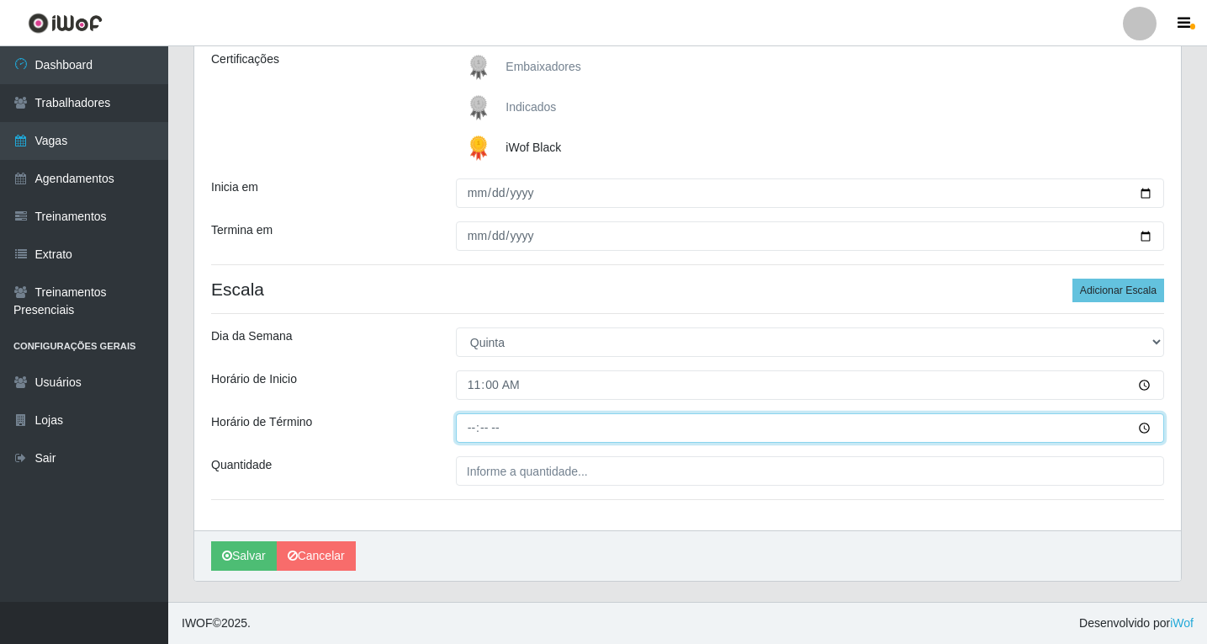
click at [467, 432] on input "Horário de Término" at bounding box center [810, 427] width 708 height 29
type input "19:00"
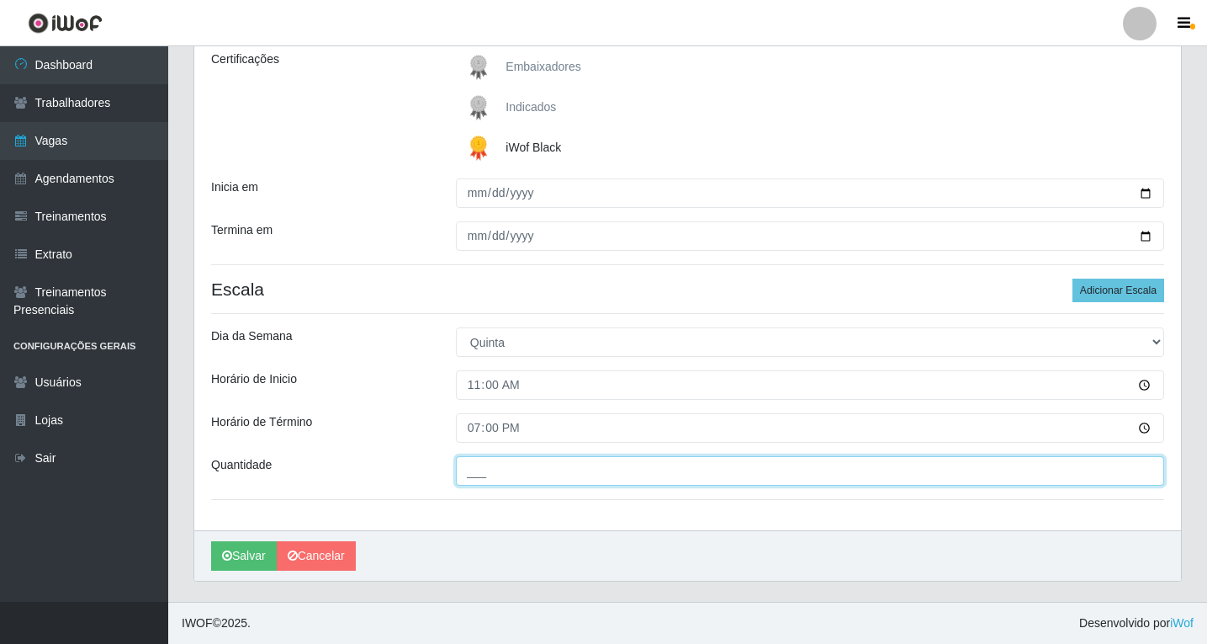
click at [476, 476] on input "___" at bounding box center [810, 470] width 708 height 29
type input "02_"
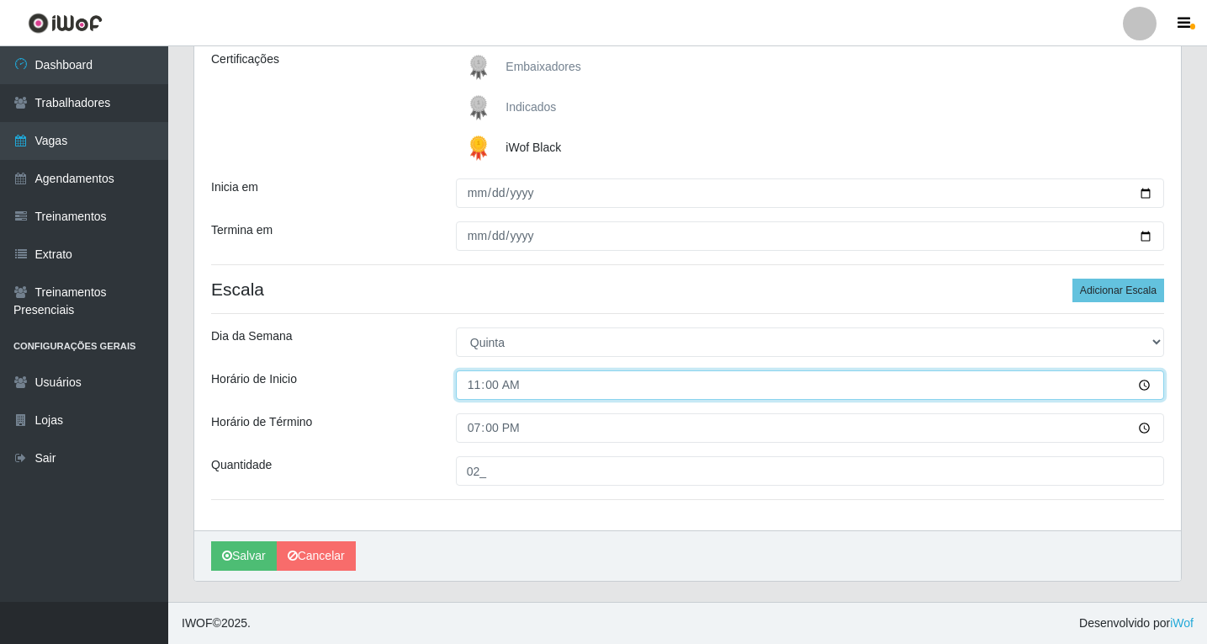
click at [517, 390] on input "11:00" at bounding box center [810, 384] width 708 height 29
click at [1144, 382] on input "11:00" at bounding box center [810, 384] width 708 height 29
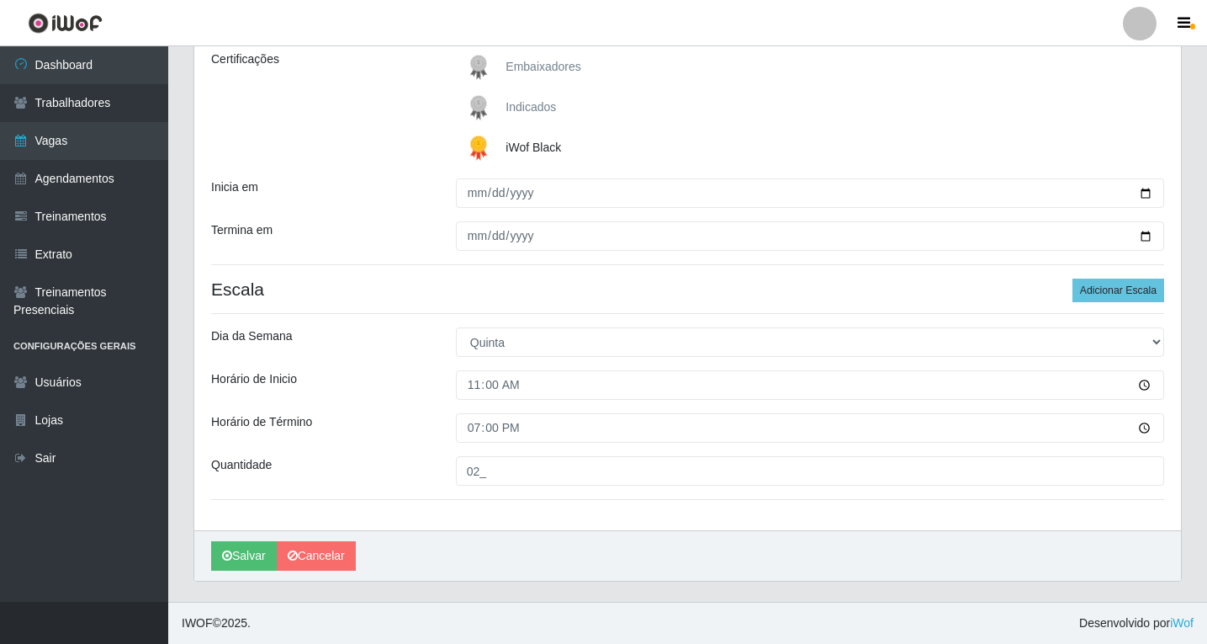
click at [395, 438] on div "Horário de Término" at bounding box center [321, 427] width 245 height 29
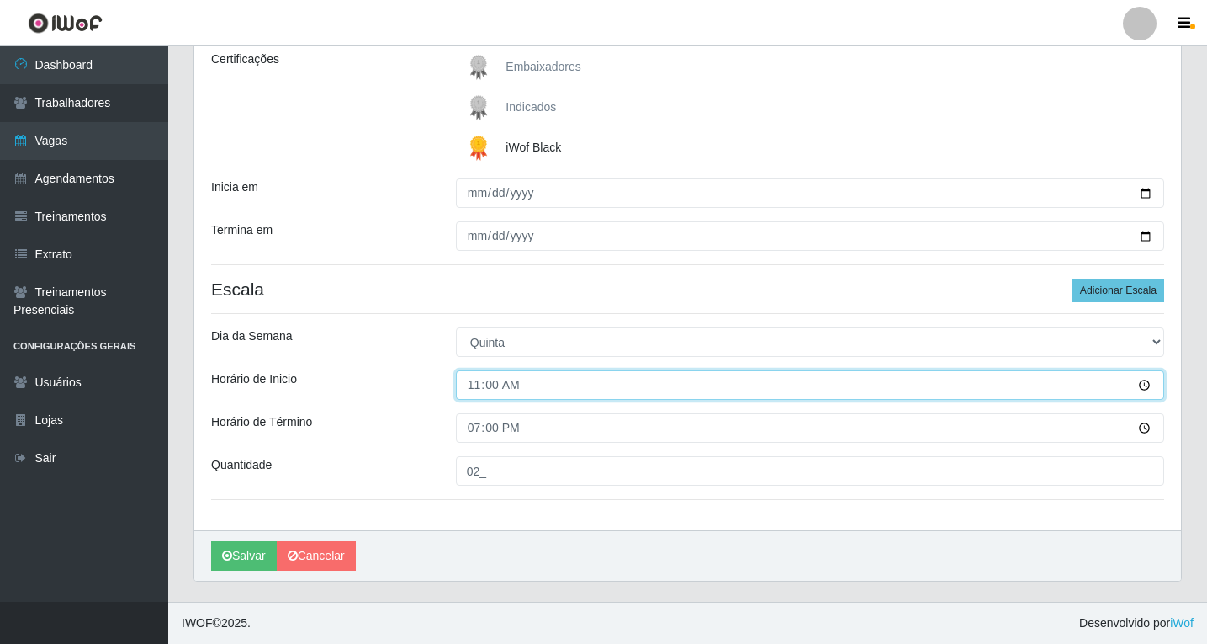
click at [1145, 384] on input "11:00" at bounding box center [810, 384] width 708 height 29
click at [520, 390] on input "14:00" at bounding box center [810, 384] width 708 height 29
click at [520, 382] on input "14:00" at bounding box center [810, 384] width 708 height 29
type input "16:00"
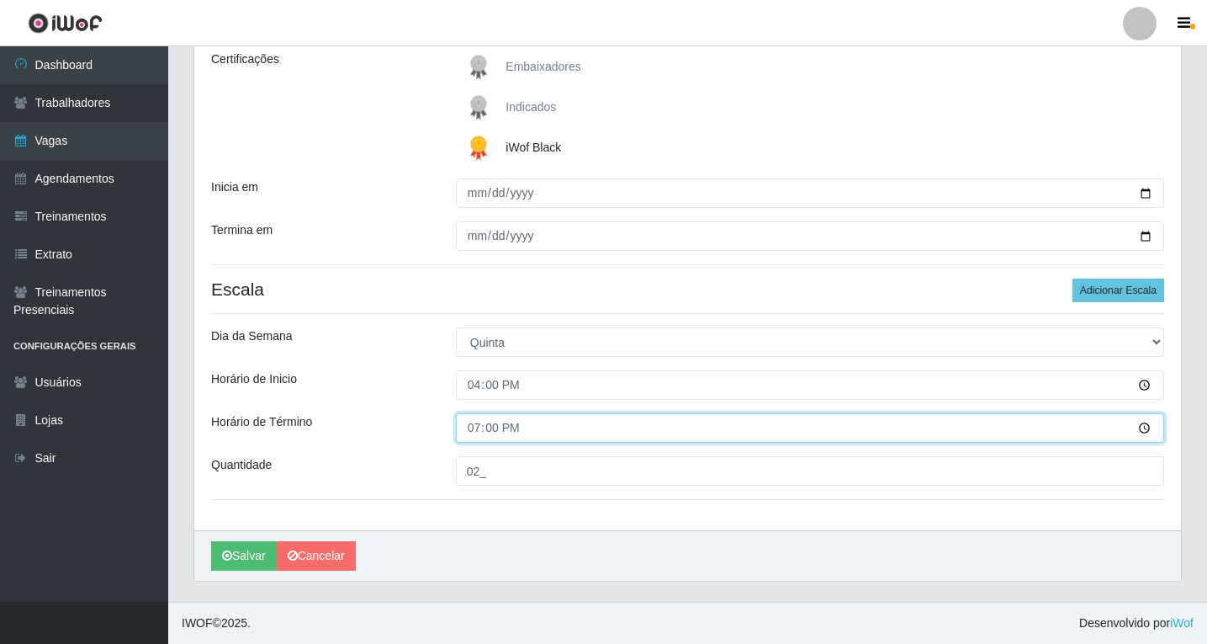
click at [464, 425] on input "19:00" at bounding box center [810, 427] width 708 height 29
type input "22:00"
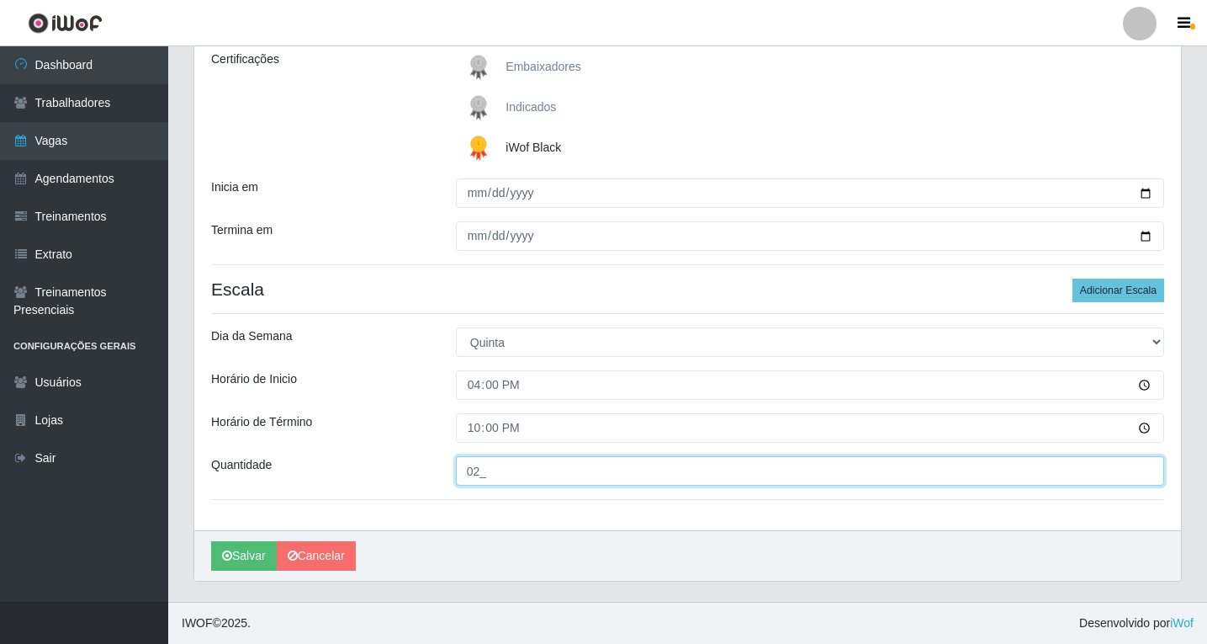
click at [519, 466] on input "02_" at bounding box center [810, 470] width 708 height 29
type input "6__"
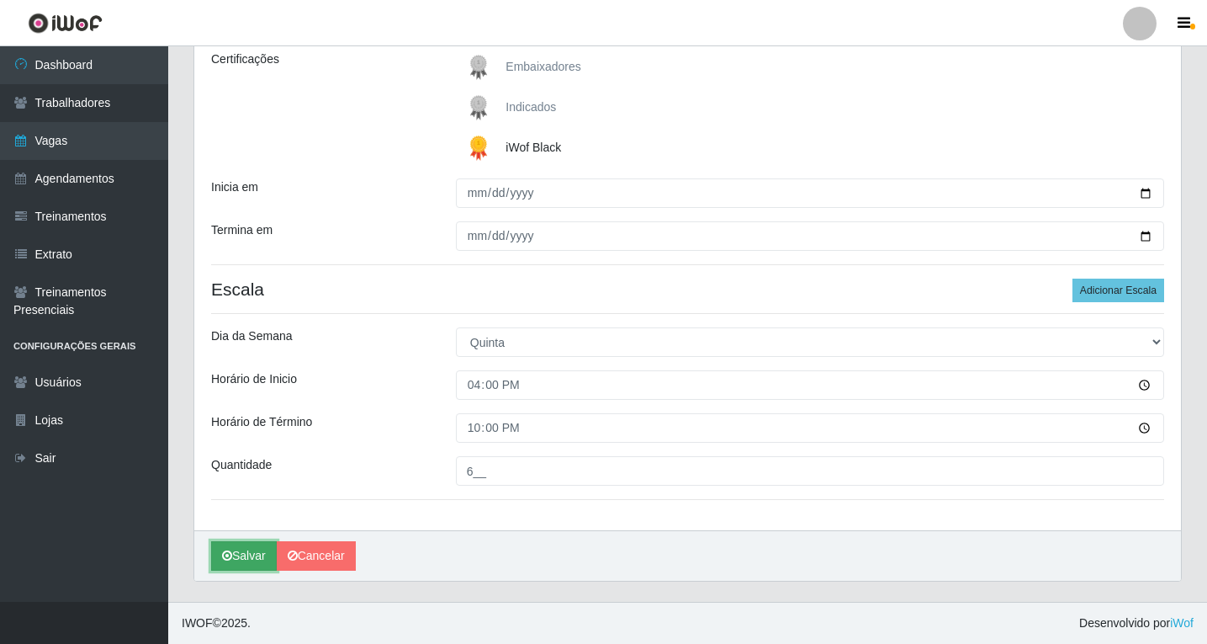
click at [251, 559] on button "Salvar" at bounding box center [244, 555] width 66 height 29
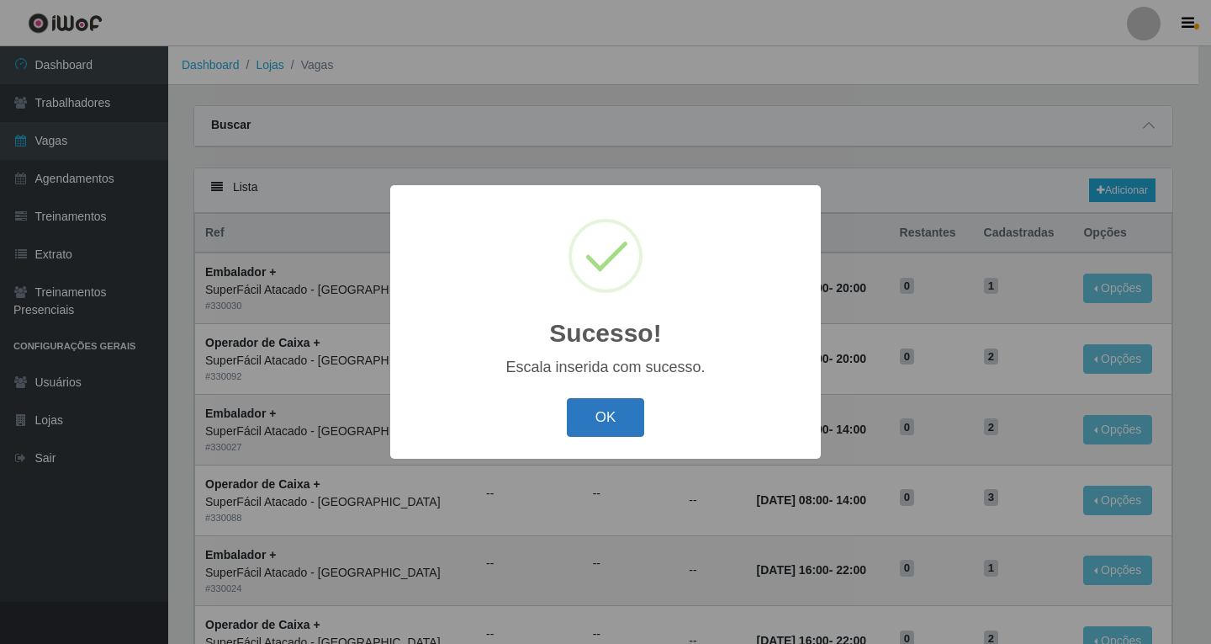
click at [618, 421] on button "OK" at bounding box center [606, 418] width 78 height 40
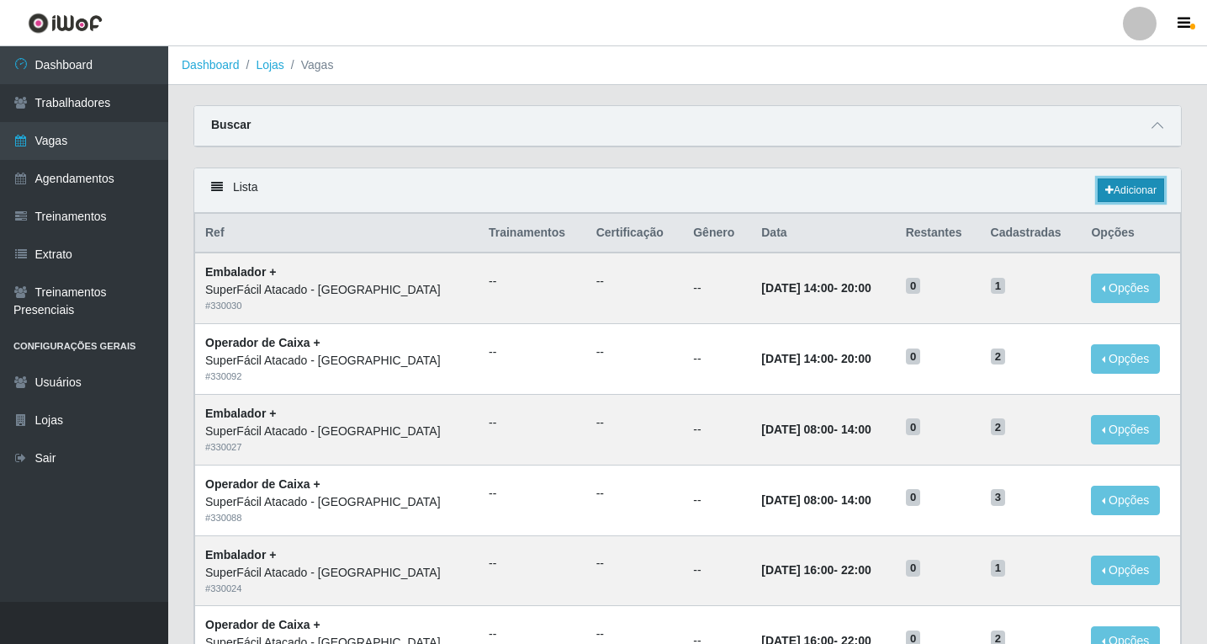
click at [1120, 194] on link "Adicionar" at bounding box center [1131, 190] width 66 height 24
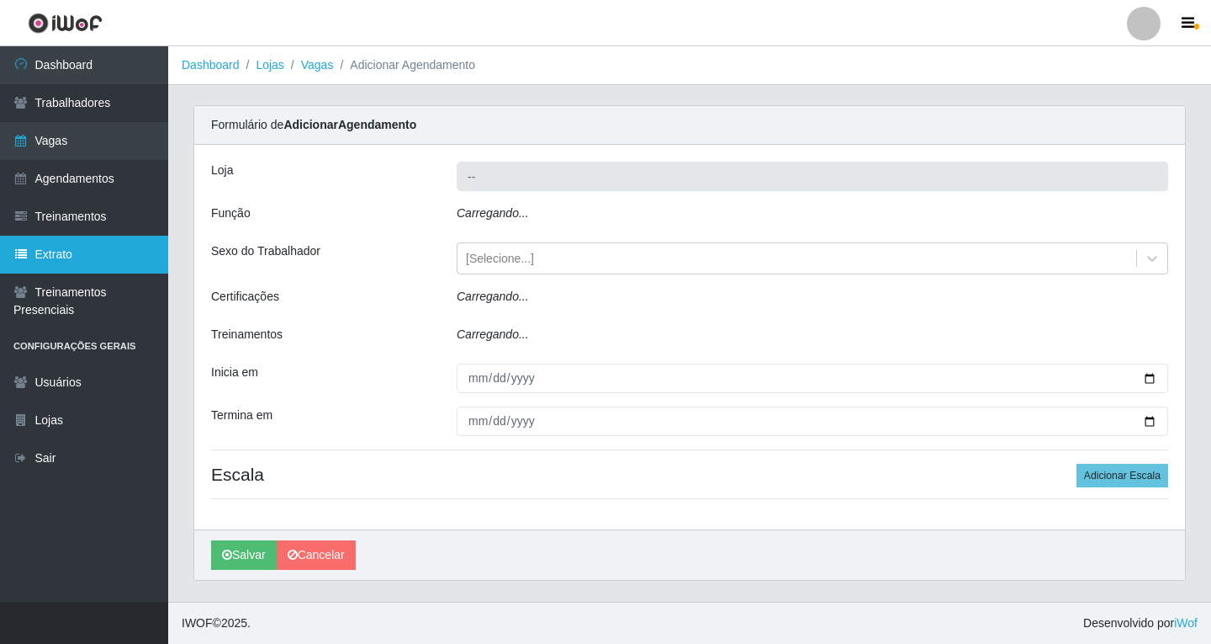
type input "SuperFácil Atacado - [GEOGRAPHIC_DATA]"
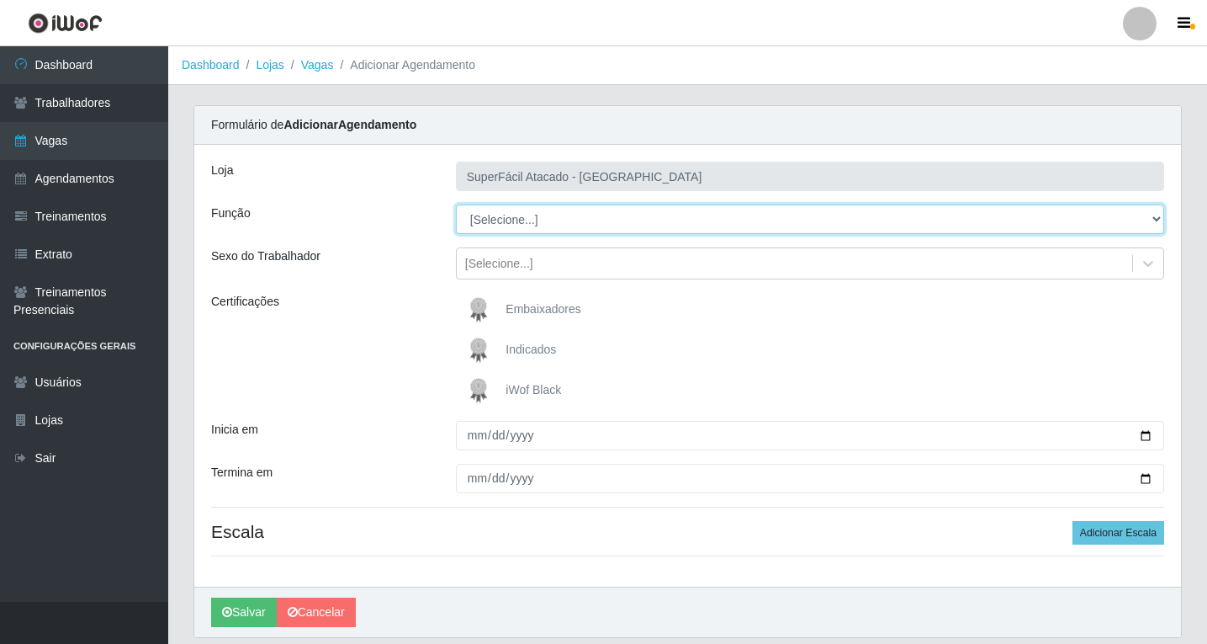
click at [1154, 220] on select "[Selecione...] Embalador Embalador + Embalador ++ Operador de Caixa Operador de…" at bounding box center [810, 218] width 708 height 29
select select "22"
click at [456, 204] on select "[Selecione...] Embalador Embalador + Embalador ++ Operador de Caixa Operador de…" at bounding box center [810, 218] width 708 height 29
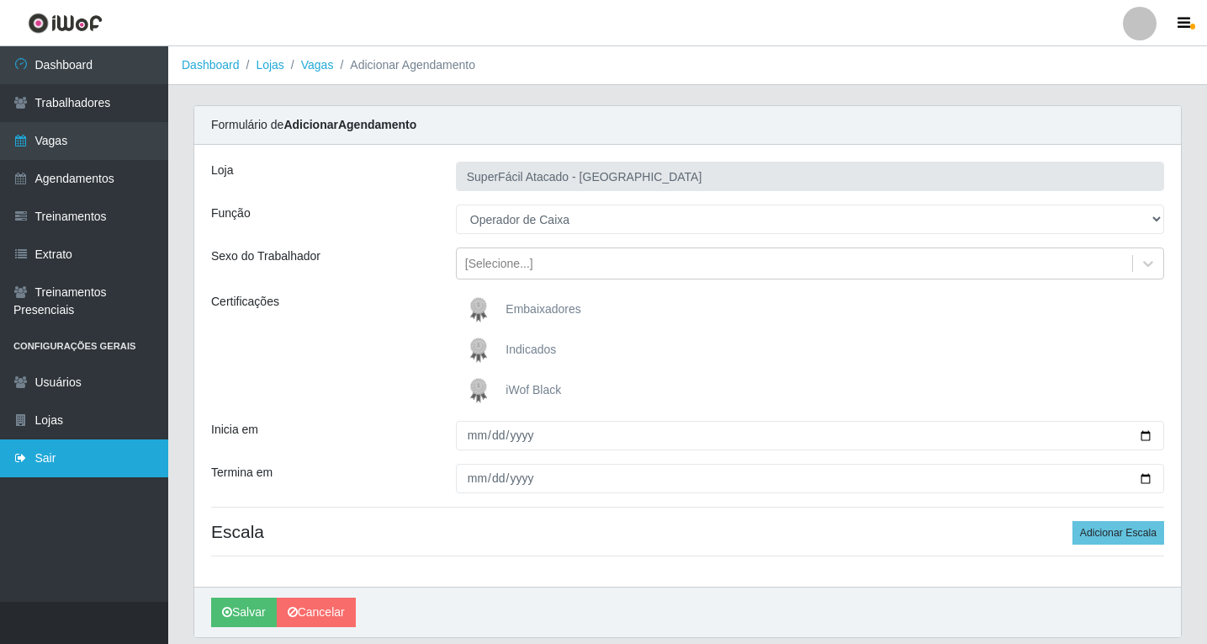
click at [40, 460] on link "Sair" at bounding box center [84, 458] width 168 height 38
